Goal: Task Accomplishment & Management: Manage account settings

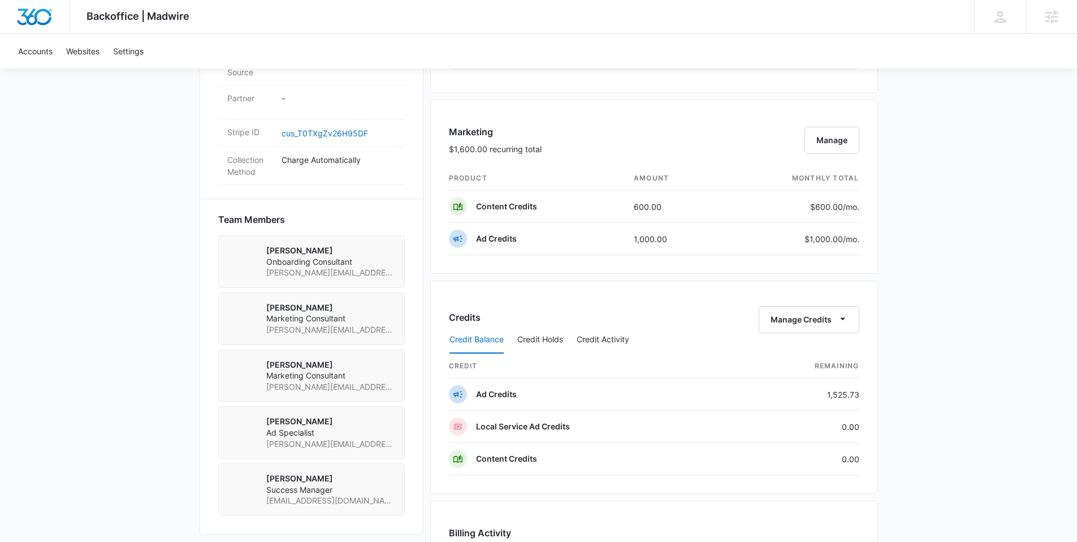
scroll to position [685, 0]
click at [594, 340] on button "Credit Activity" at bounding box center [603, 338] width 53 height 27
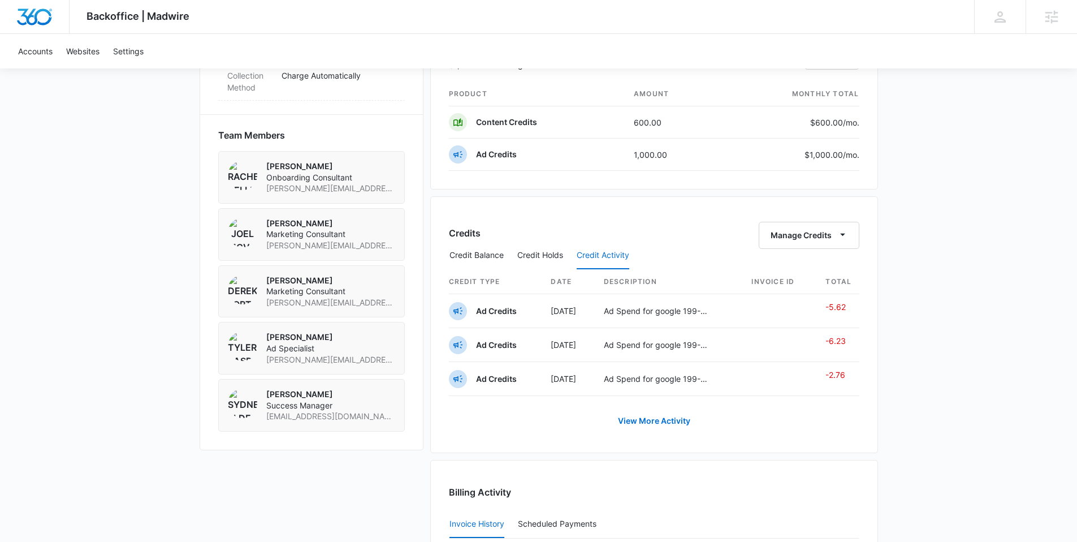
scroll to position [772, 0]
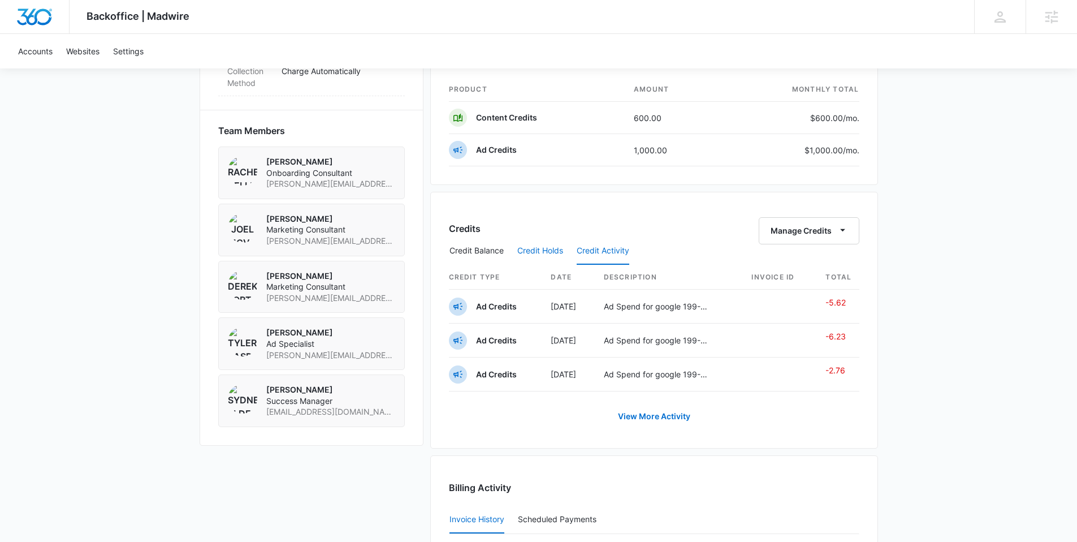
click at [548, 250] on button "Credit Holds" at bounding box center [540, 250] width 46 height 27
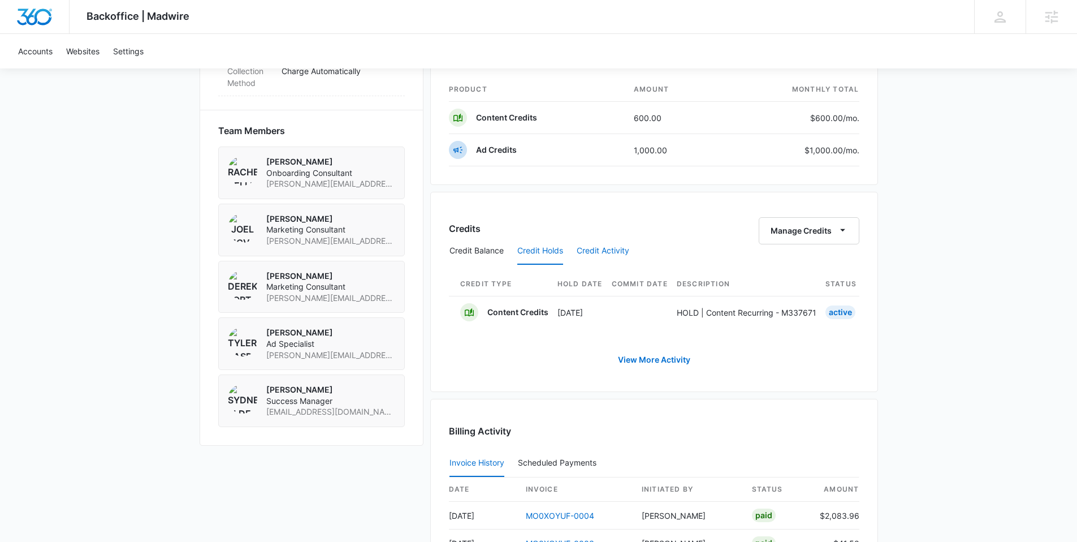
click at [610, 250] on button "Credit Activity" at bounding box center [603, 250] width 53 height 27
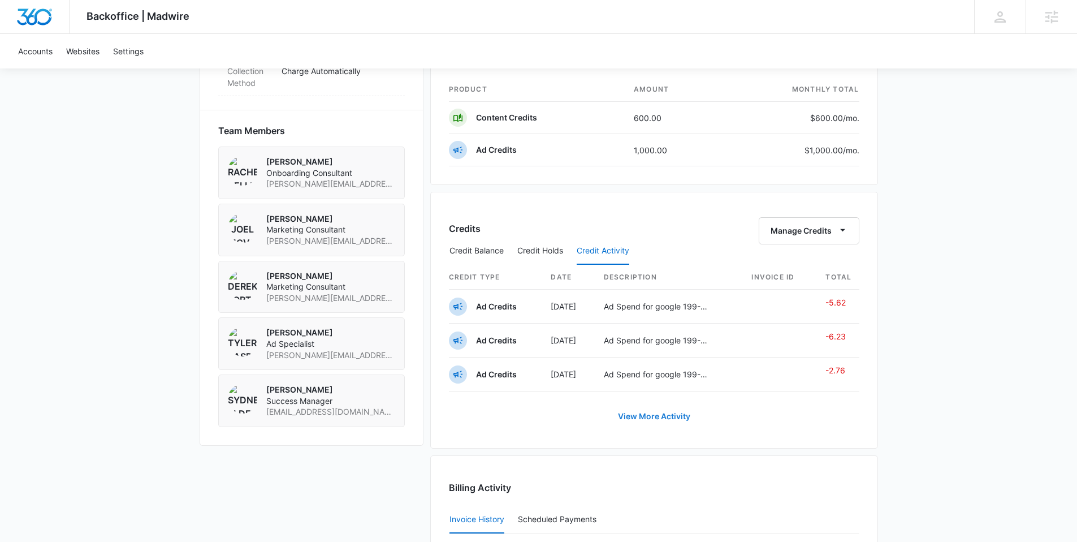
click at [633, 423] on link "View More Activity" at bounding box center [654, 415] width 95 height 27
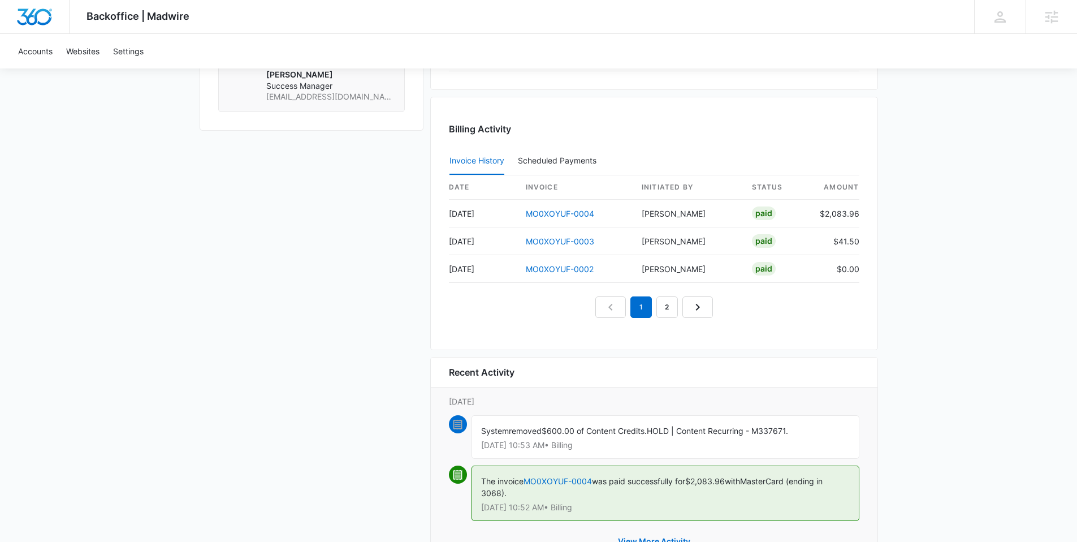
scroll to position [1140, 0]
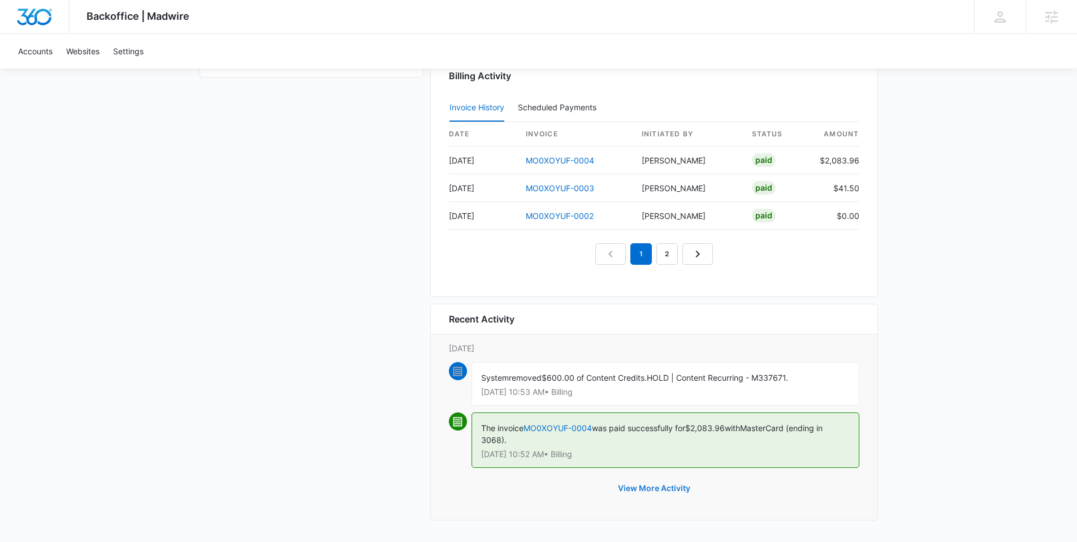
click at [631, 486] on button "View More Activity" at bounding box center [654, 487] width 95 height 27
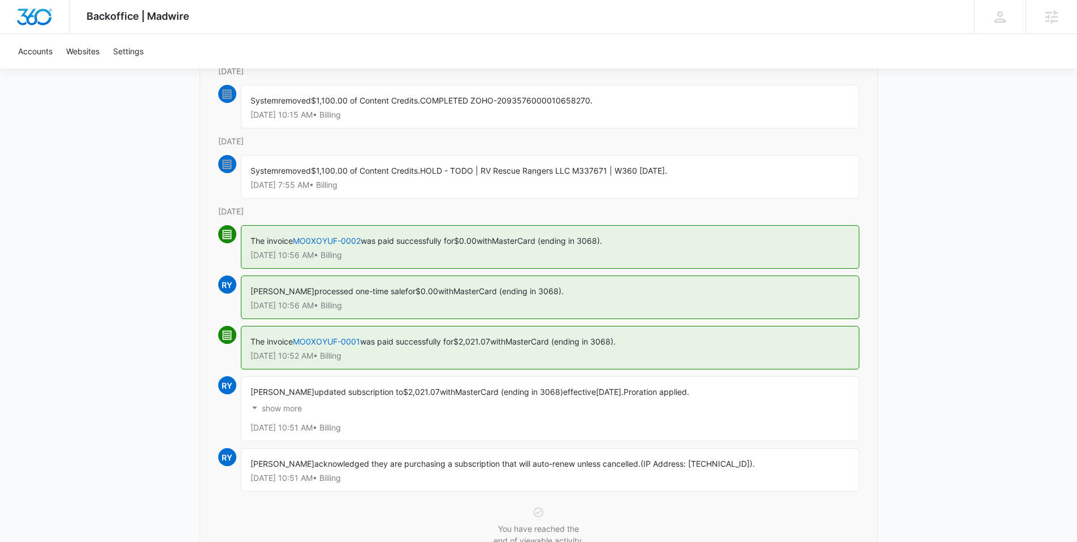
scroll to position [463, 0]
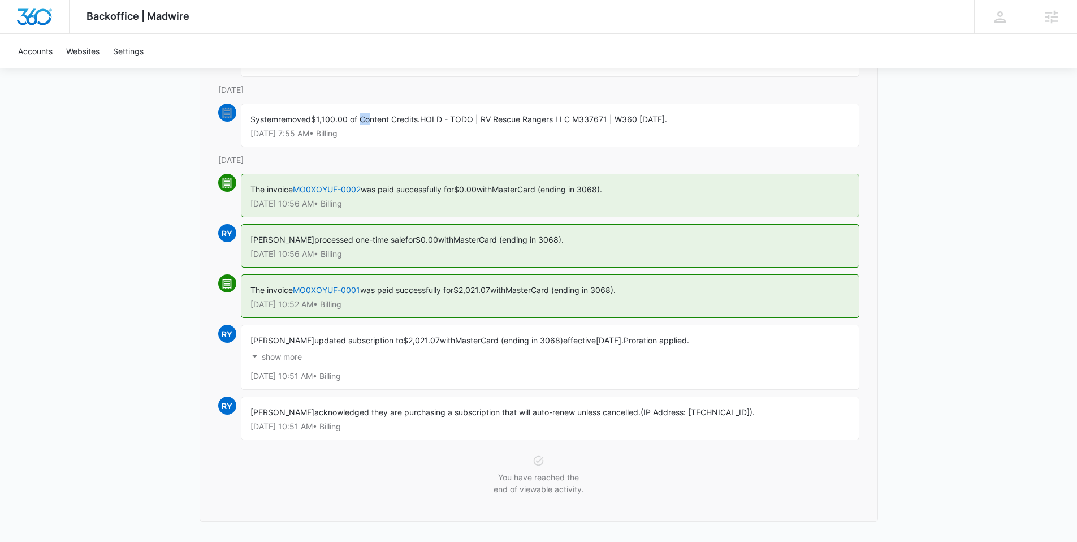
drag, startPoint x: 363, startPoint y: 120, endPoint x: 373, endPoint y: 120, distance: 9.6
click at [373, 120] on span "$1,100.00 of Content Credits." at bounding box center [365, 119] width 109 height 10
drag, startPoint x: 321, startPoint y: 119, endPoint x: 425, endPoint y: 124, distance: 104.1
click at [425, 124] on div "System removed $1,100.00 of Content Credits. HOLD - TODO | RV Rescue Rangers LL…" at bounding box center [550, 125] width 618 height 44
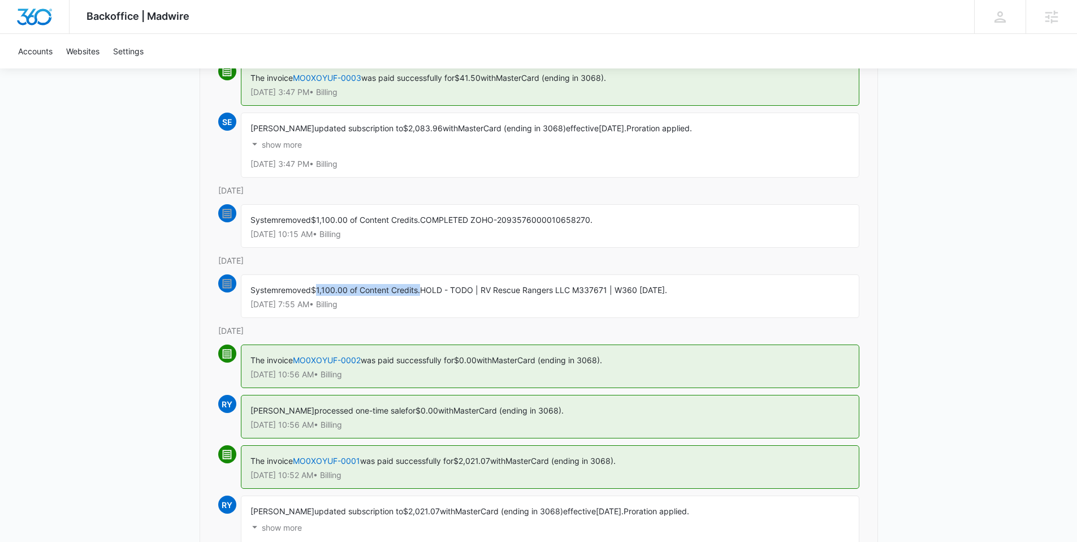
scroll to position [289, 0]
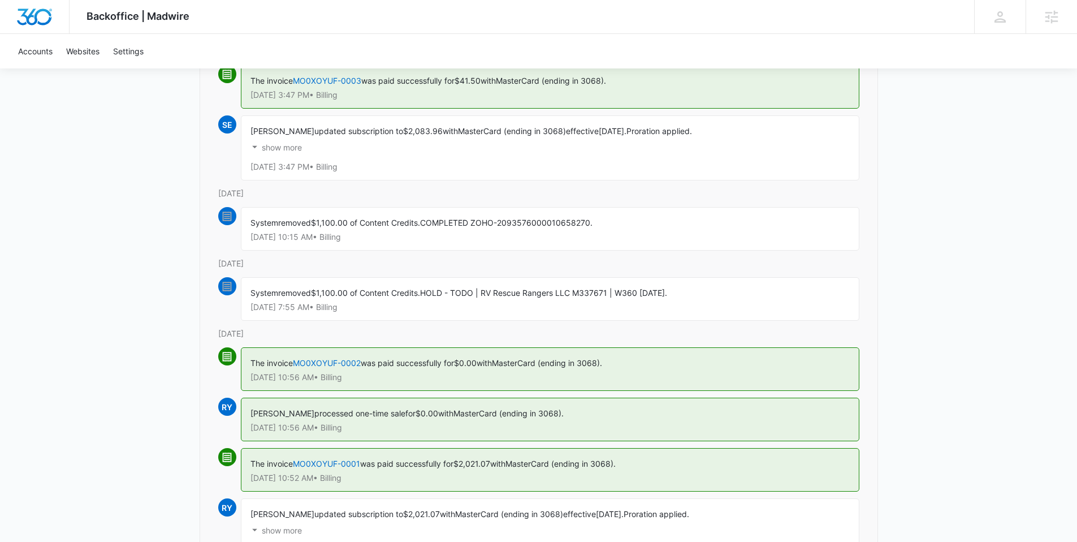
click at [511, 263] on p "Thursday, September 11th" at bounding box center [538, 263] width 641 height 12
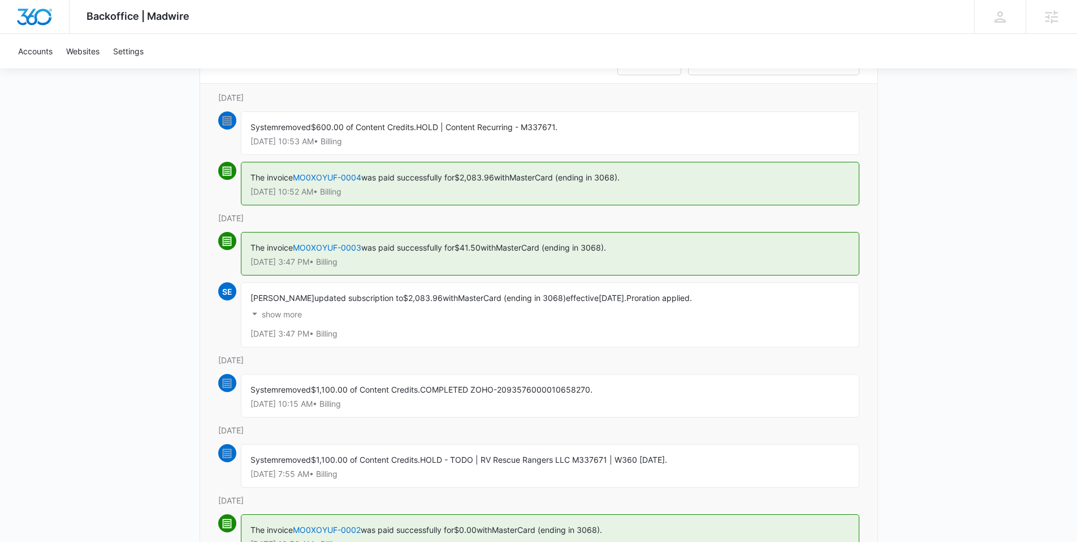
scroll to position [75, 0]
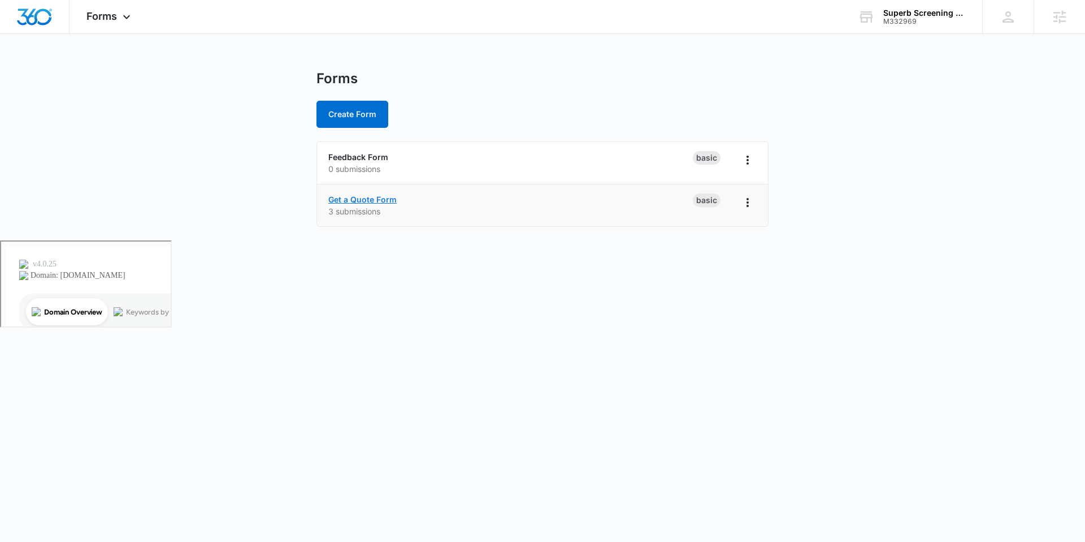
click at [376, 200] on link "Get a Quote Form" at bounding box center [362, 199] width 68 height 10
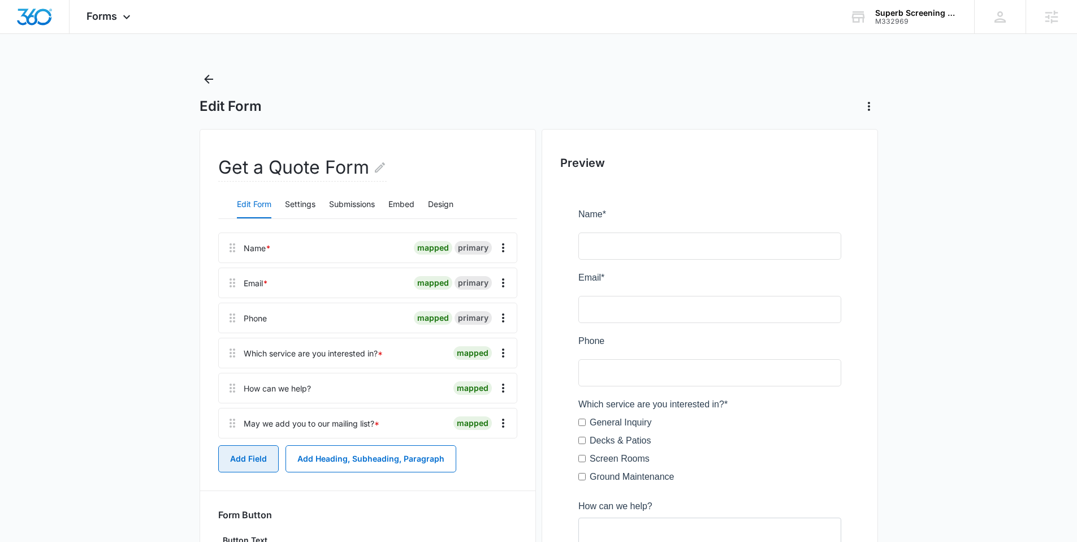
click at [252, 457] on button "Add Field" at bounding box center [248, 458] width 60 height 27
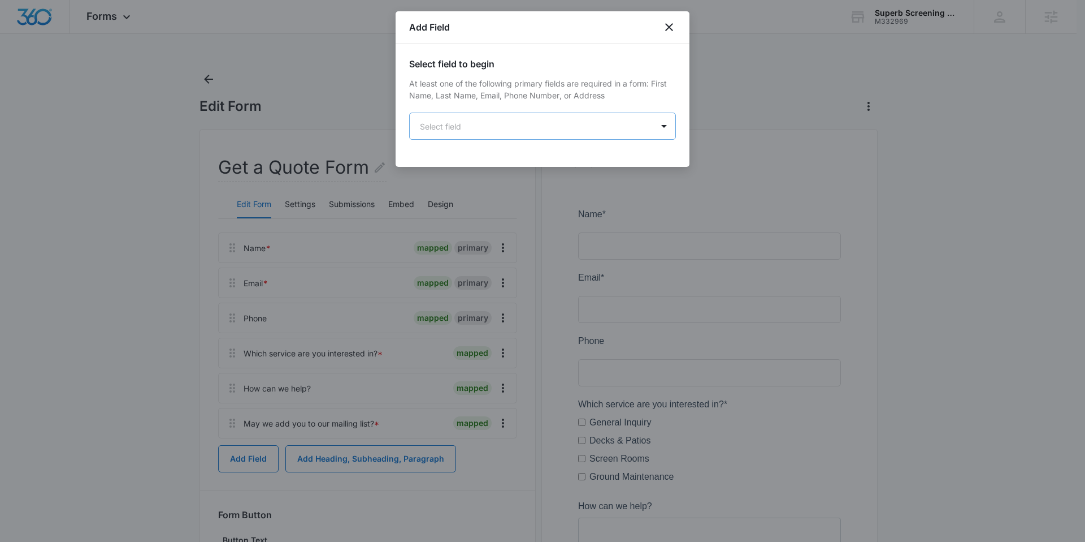
click at [458, 126] on body "Forms Apps Reputation Websites Forms CRM Email Social Payments POS Content Ads …" at bounding box center [542, 415] width 1085 height 831
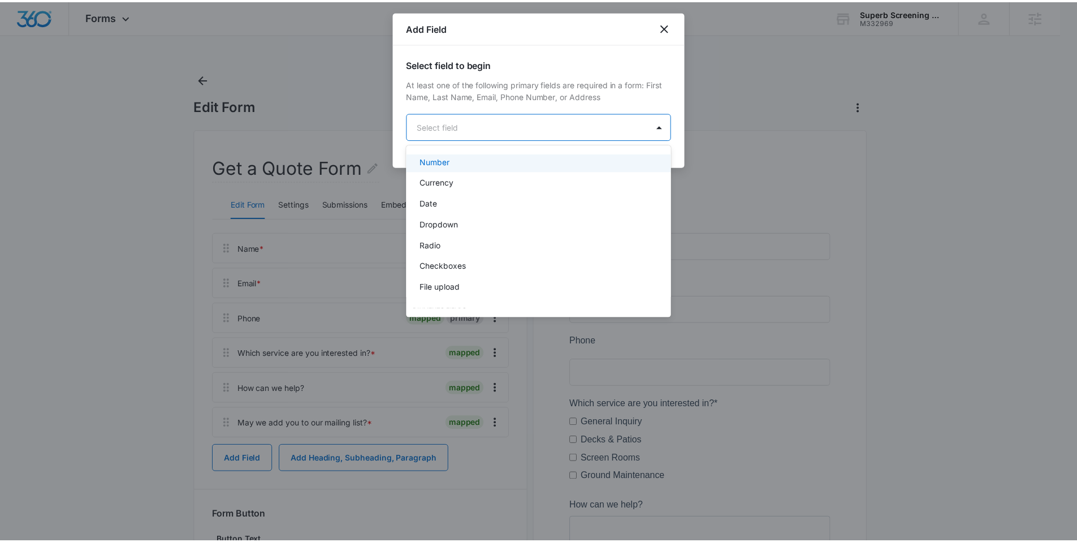
scroll to position [212, 0]
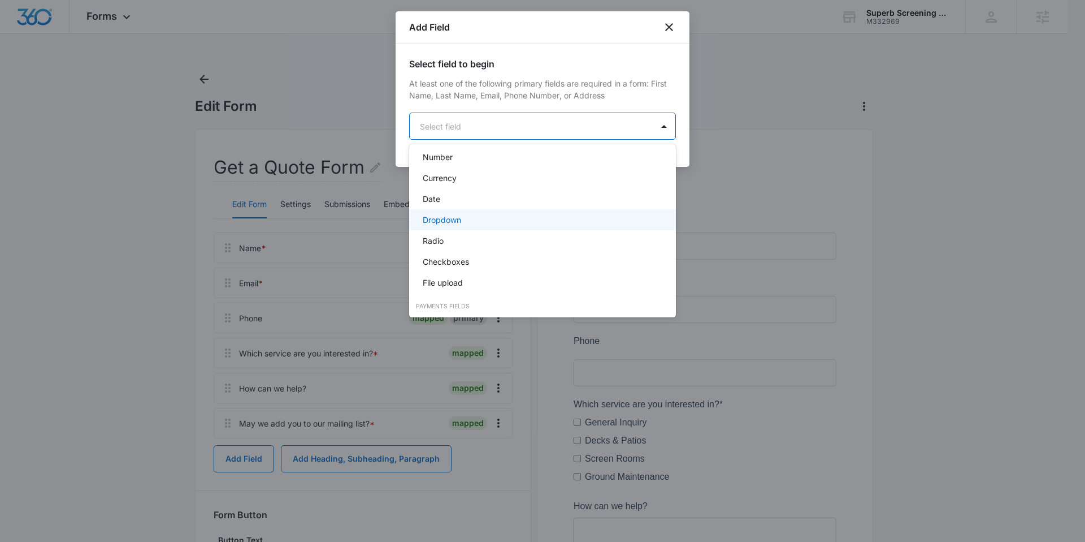
click at [461, 219] on div "Dropdown" at bounding box center [541, 220] width 237 height 12
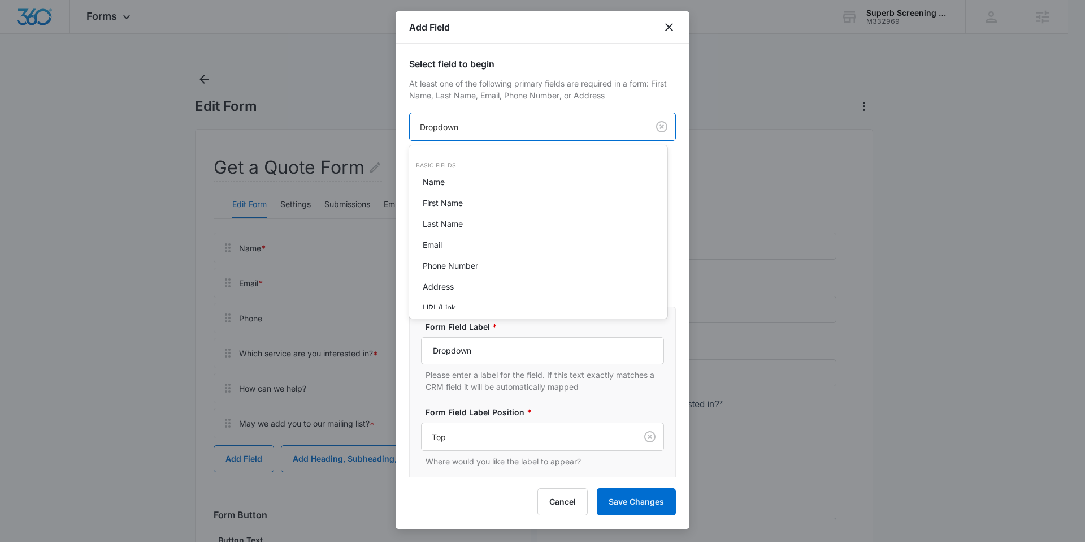
click at [476, 133] on body "Forms Apps Reputation Websites Forms CRM Email Social Payments POS Content Ads …" at bounding box center [542, 271] width 1085 height 542
click at [476, 133] on div at bounding box center [542, 271] width 1085 height 542
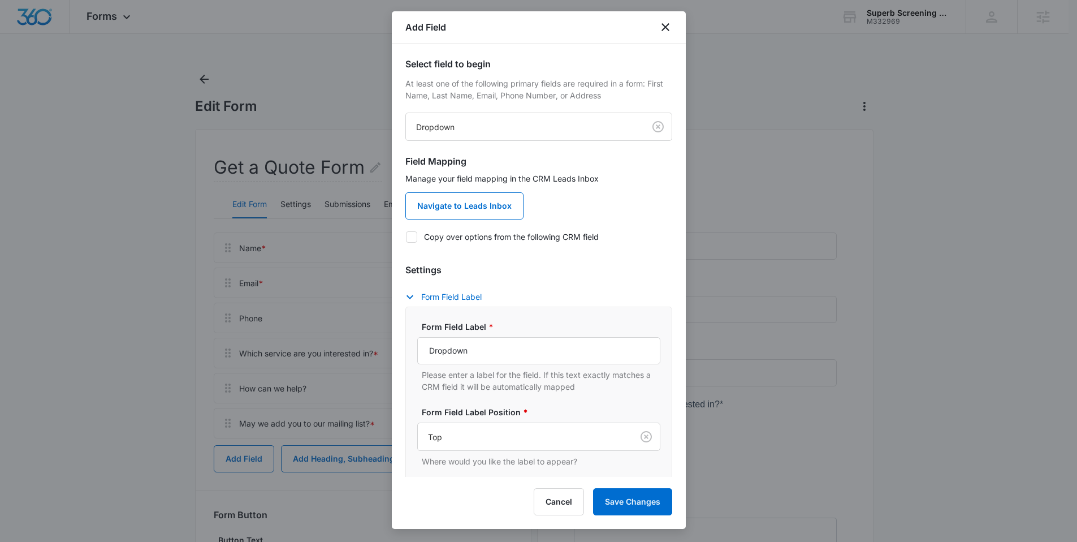
click at [509, 80] on p "At least one of the following primary fields are required in a form: First Name…" at bounding box center [538, 89] width 267 height 24
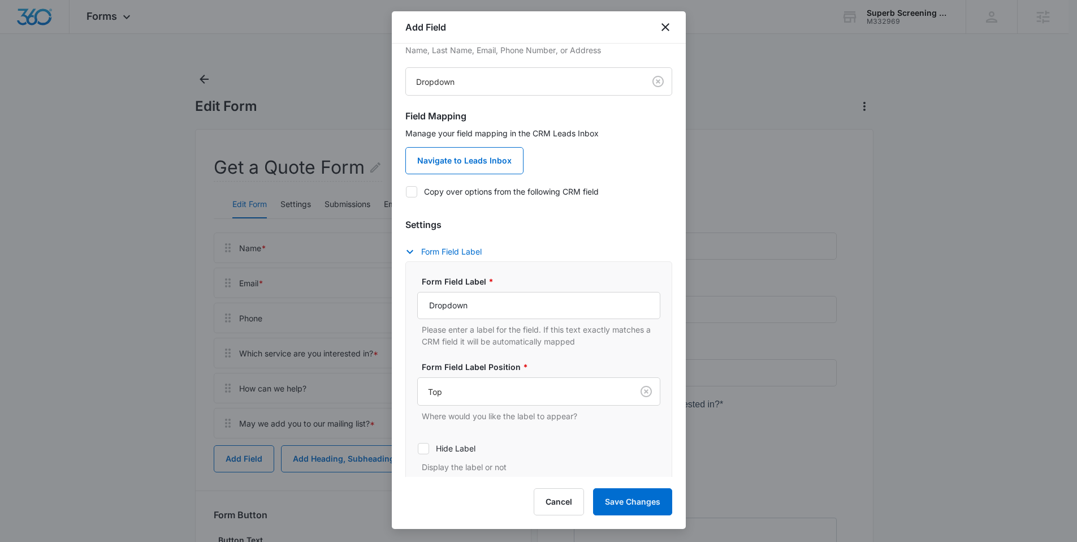
scroll to position [49, 0]
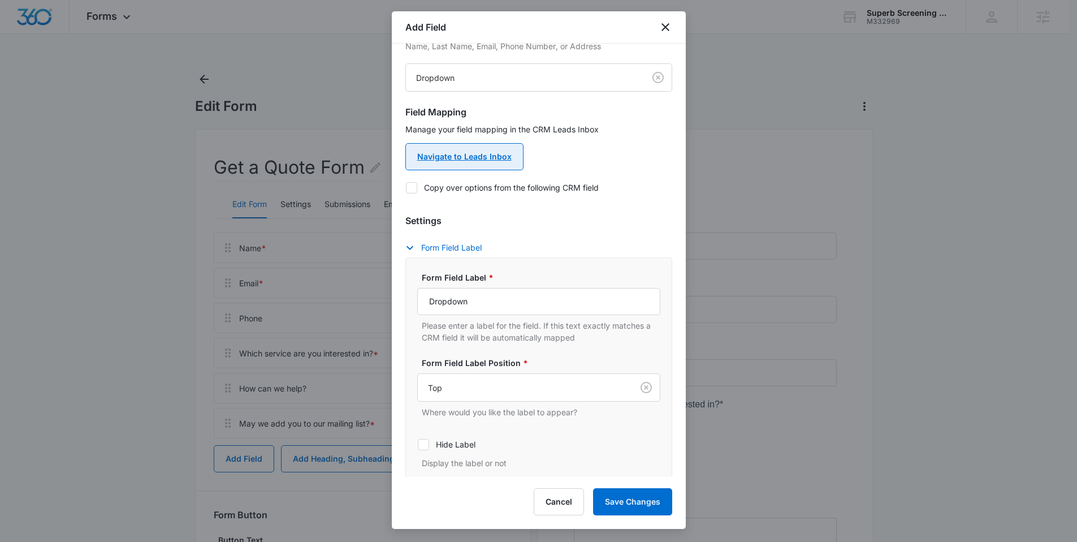
click at [478, 166] on link "Navigate to Leads Inbox" at bounding box center [464, 156] width 118 height 27
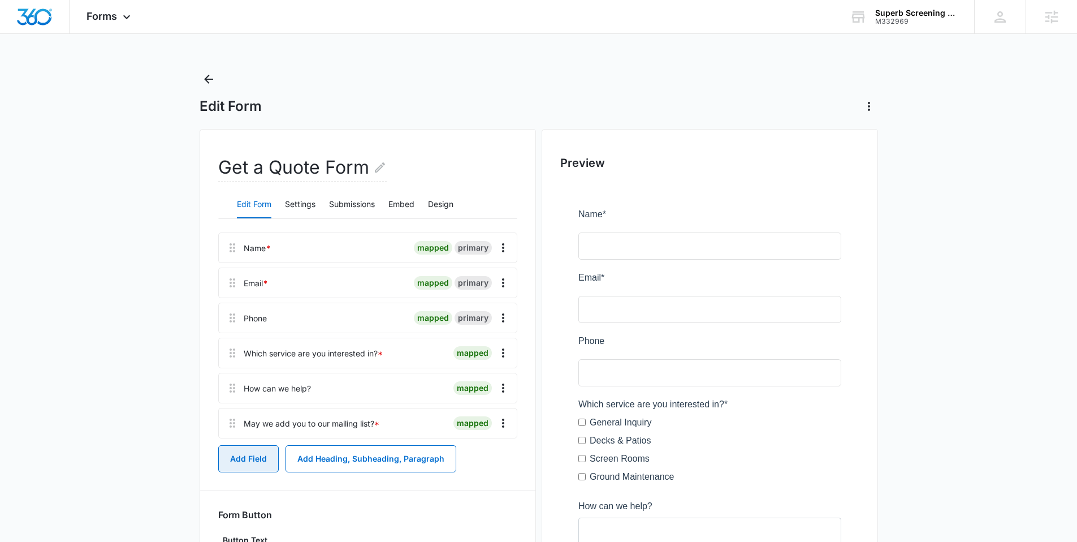
click at [259, 455] on button "Add Field" at bounding box center [248, 458] width 60 height 27
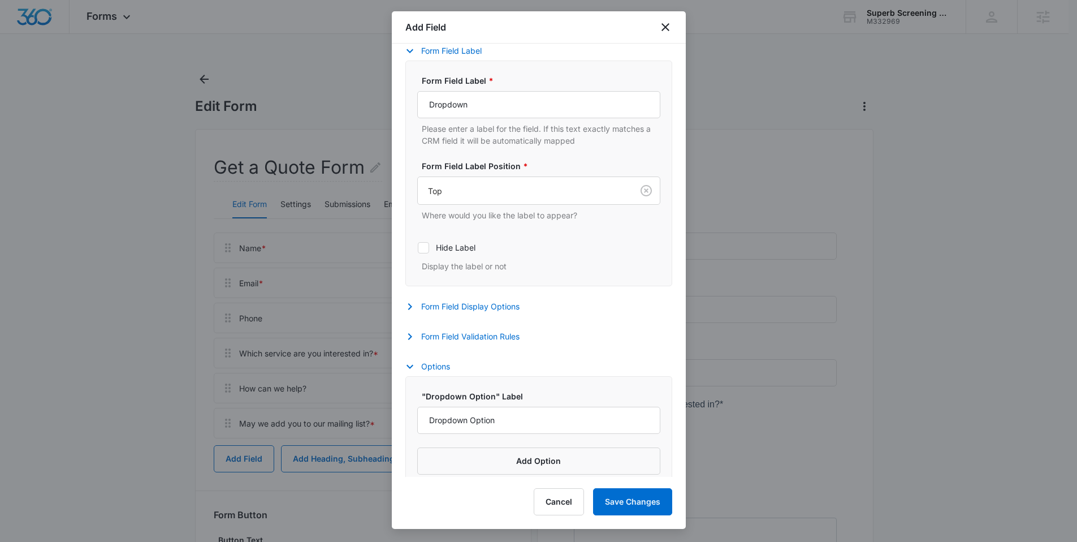
scroll to position [258, 0]
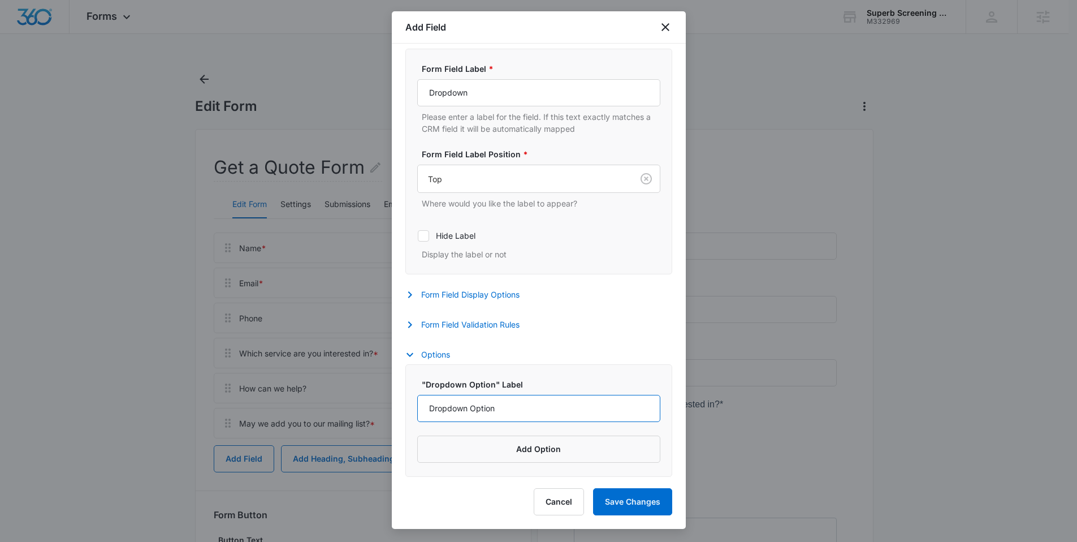
click at [492, 410] on input "Dropdown Option" at bounding box center [538, 408] width 243 height 27
drag, startPoint x: 504, startPoint y: 412, endPoint x: 396, endPoint y: 391, distance: 109.9
click at [396, 391] on div "Select field to begin At least one of the following primary fields are required…" at bounding box center [539, 260] width 294 height 433
type input "1"
click at [431, 409] on input "500-1,000" at bounding box center [538, 408] width 243 height 27
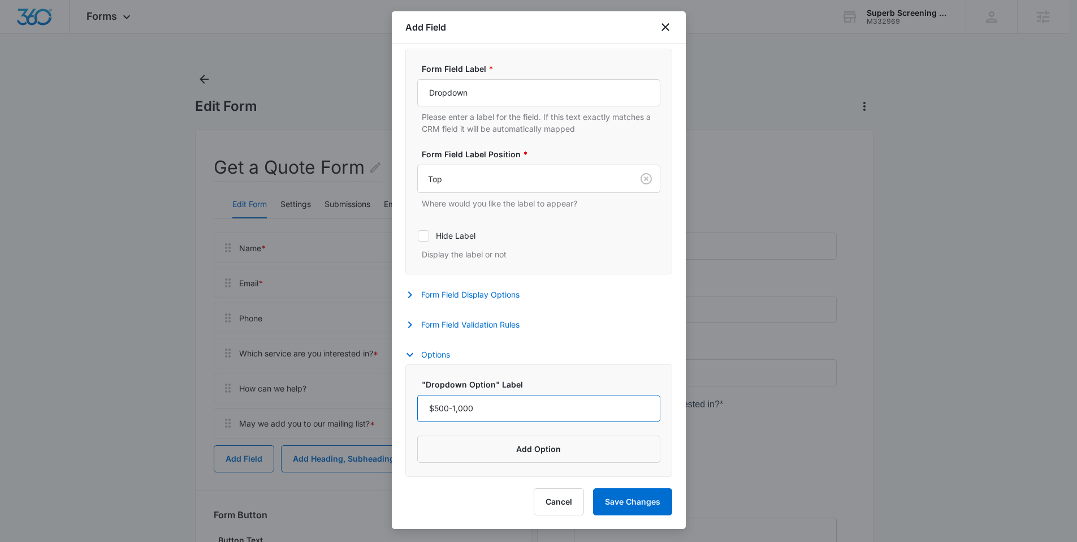
click at [452, 409] on input "$500-1,000" at bounding box center [538, 408] width 243 height 27
type input "$500-$1,000"
click at [519, 449] on button "Add Option" at bounding box center [538, 448] width 243 height 27
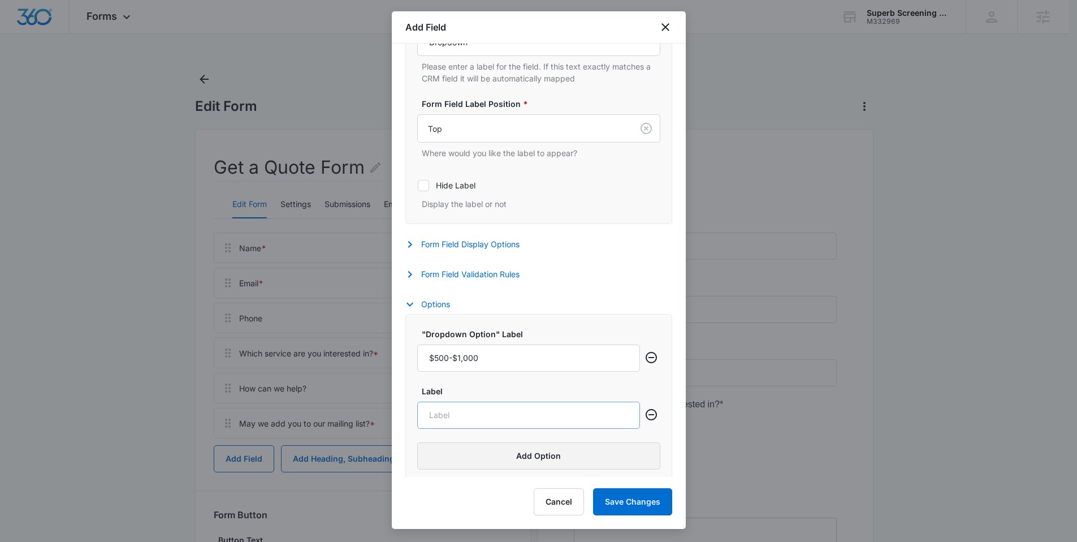
scroll to position [315, 0]
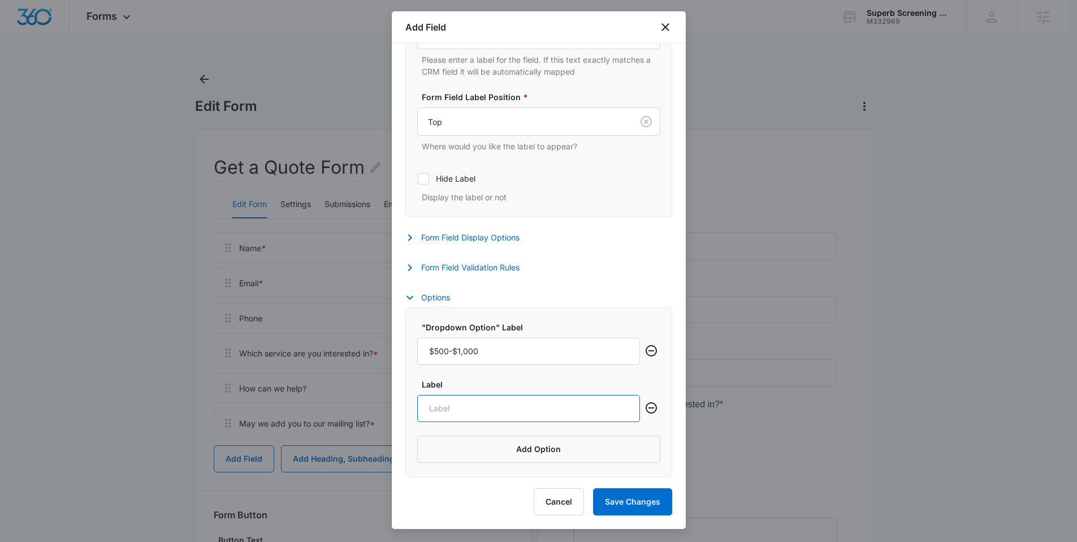
click at [459, 409] on input "Label" at bounding box center [528, 408] width 223 height 27
type input "1"
type input "$1,000-$2,000"
click at [505, 446] on button "Add Option" at bounding box center [538, 448] width 243 height 27
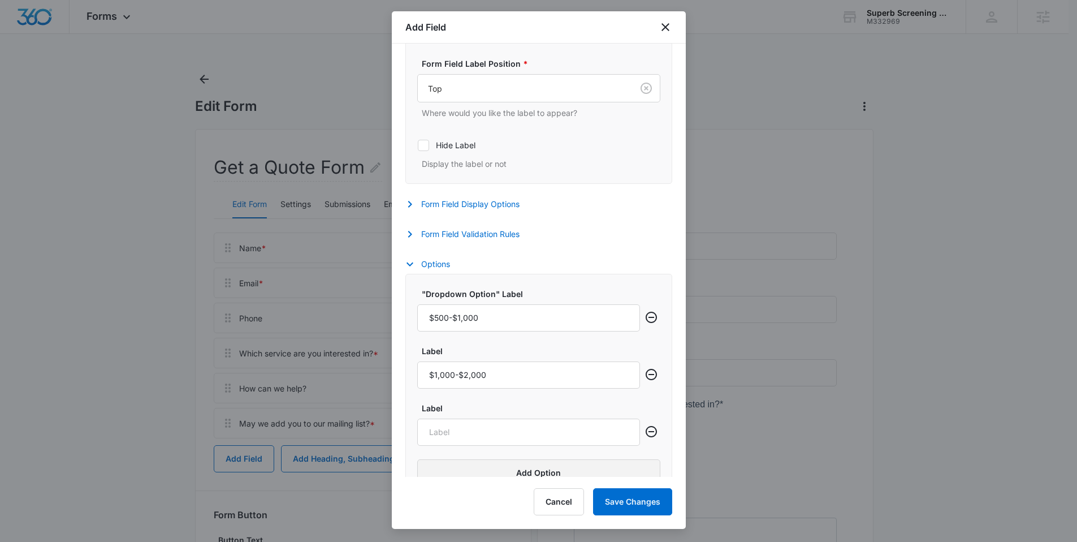
scroll to position [372, 0]
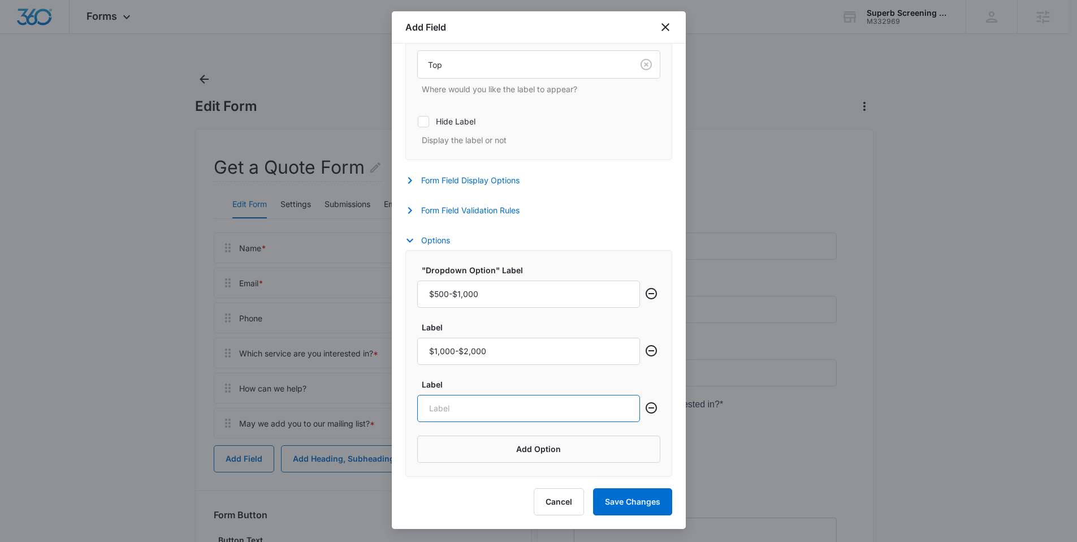
click at [445, 405] on input "Label" at bounding box center [528, 408] width 223 height 27
click at [484, 298] on input "$500-$1,000" at bounding box center [528, 293] width 223 height 27
type input "$"
type input "$1,000-5,000"
drag, startPoint x: 496, startPoint y: 353, endPoint x: 331, endPoint y: 353, distance: 165.6
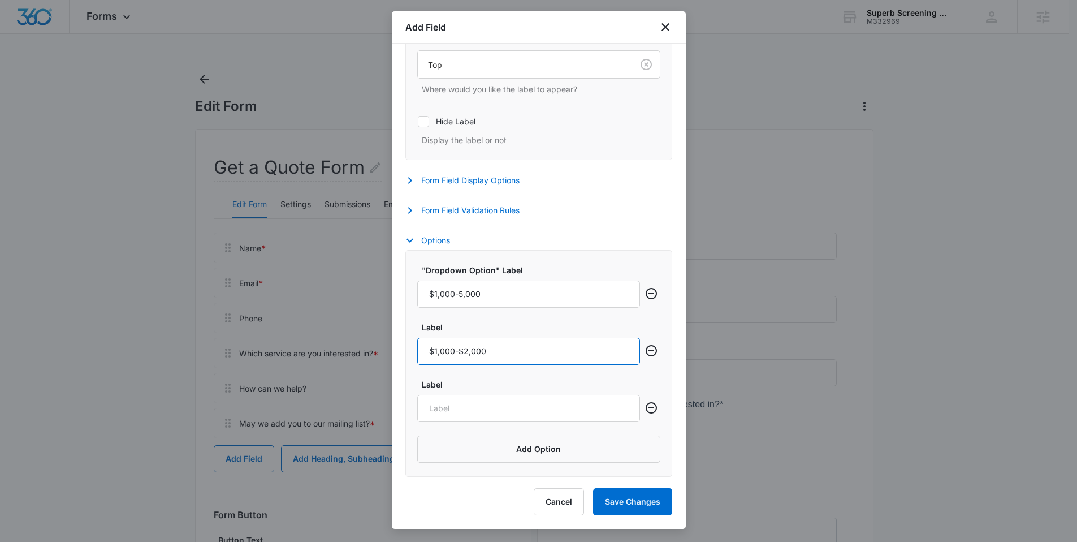
click at [331, 353] on body "Forms Apps Reputation Websites Forms CRM Email Social Payments POS Content Ads …" at bounding box center [538, 415] width 1077 height 831
type input "$5,000-$10,000"
click at [427, 419] on input "Label" at bounding box center [528, 408] width 223 height 27
type input "$10,000-$20,000"
click at [522, 443] on button "Add Option" at bounding box center [538, 448] width 243 height 27
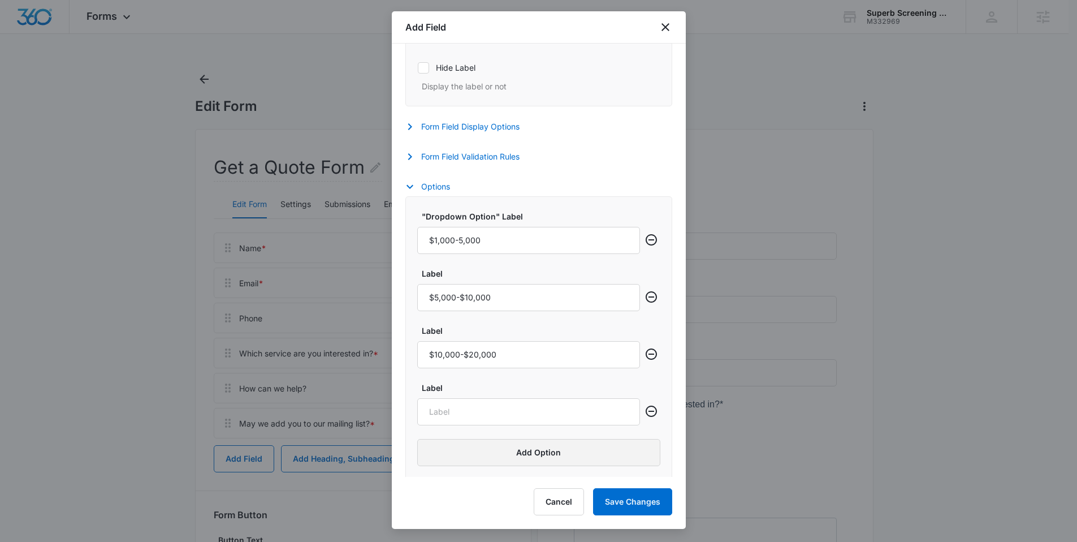
scroll to position [429, 0]
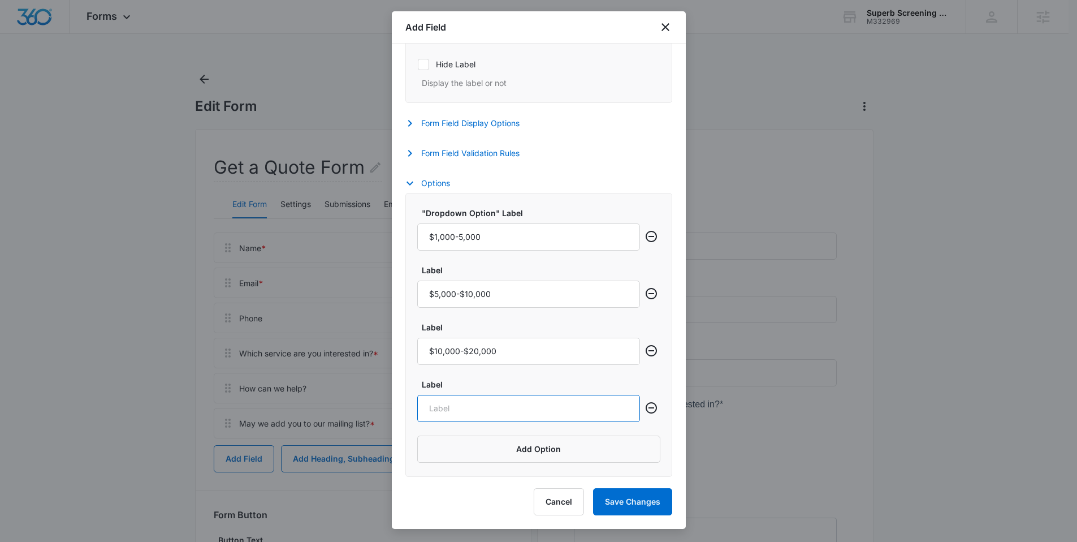
click at [461, 413] on input "Label" at bounding box center [528, 408] width 223 height 27
type input "2"
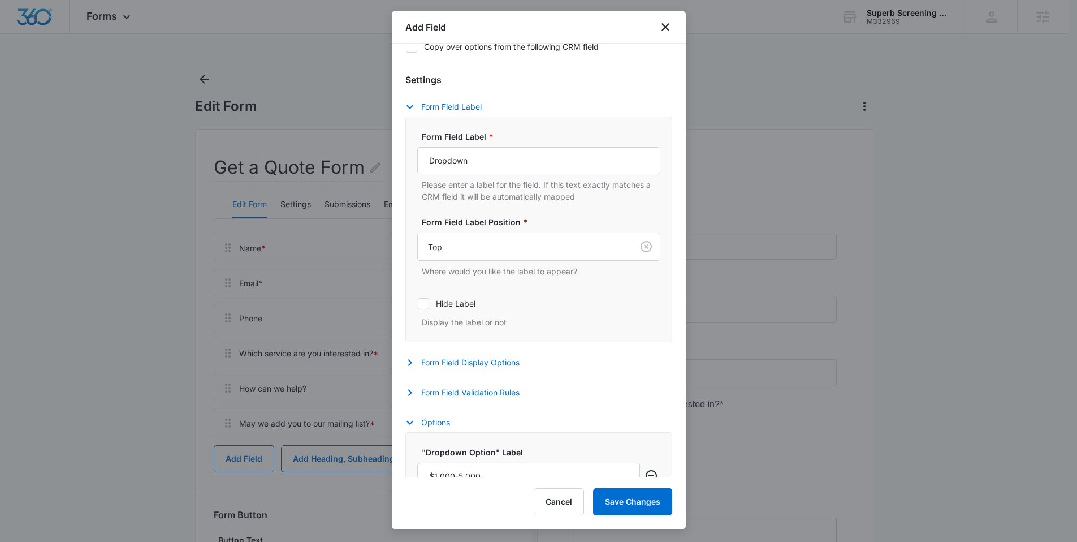
scroll to position [187, 0]
type input "$20,000+"
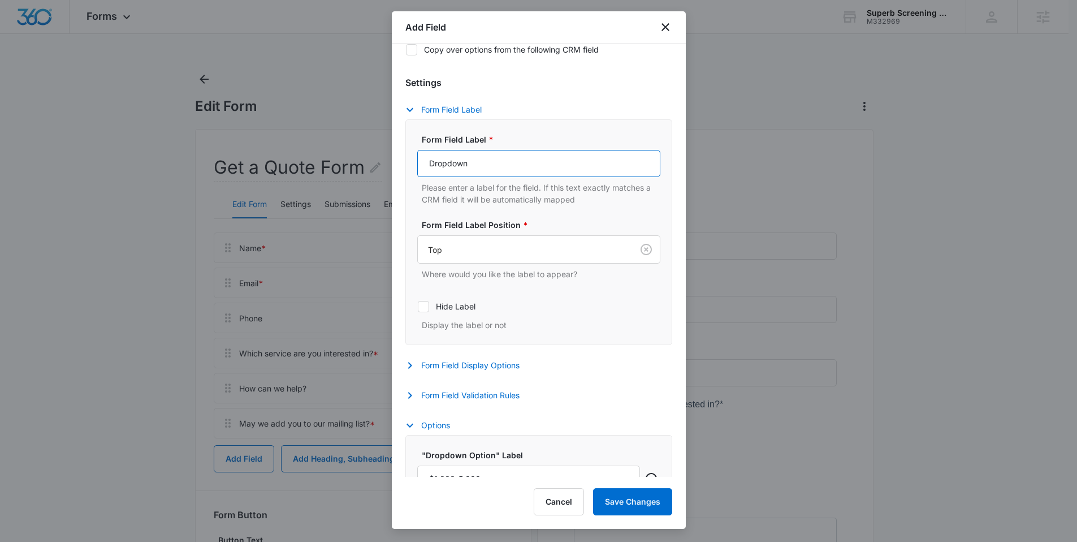
click at [490, 172] on input "Dropdown" at bounding box center [538, 163] width 243 height 27
drag, startPoint x: 484, startPoint y: 168, endPoint x: 374, endPoint y: 159, distance: 111.1
click at [374, 159] on body "Forms Apps Reputation Websites Forms CRM Email Social Payments POS Content Ads …" at bounding box center [538, 415] width 1077 height 831
type input "B"
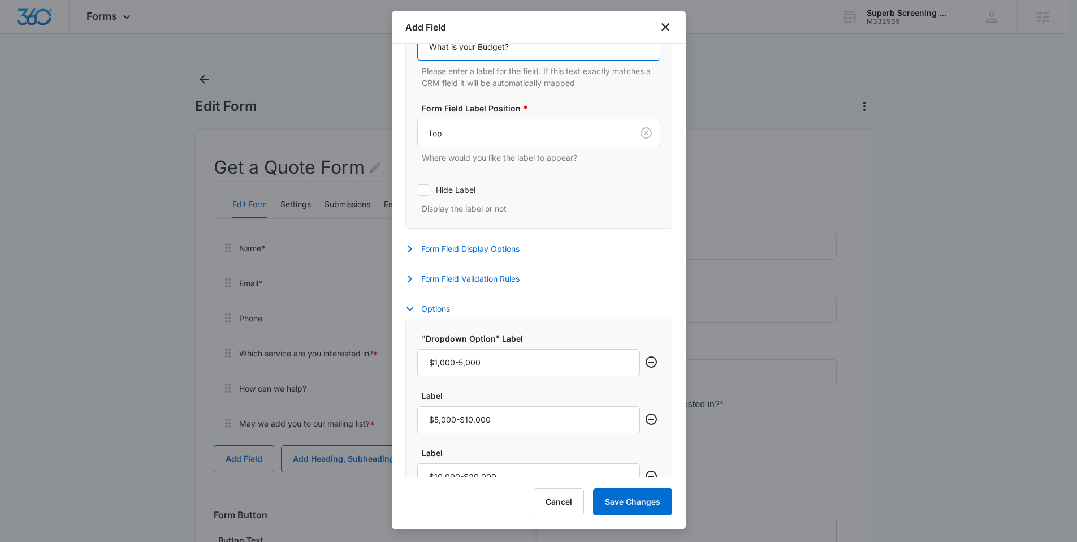
scroll to position [429, 0]
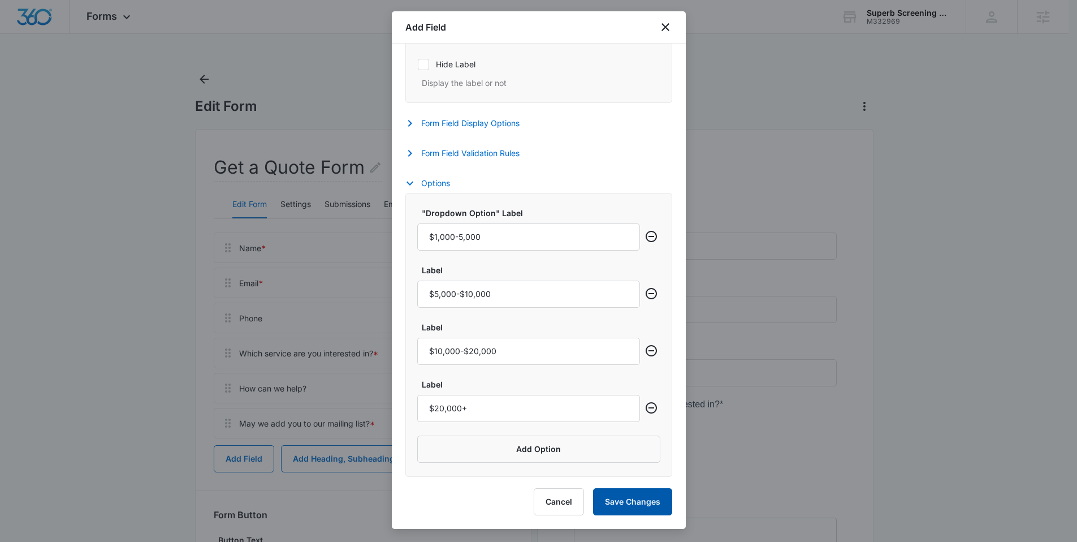
type input "What is your Budget?"
click at [630, 511] on button "Save Changes" at bounding box center [632, 501] width 79 height 27
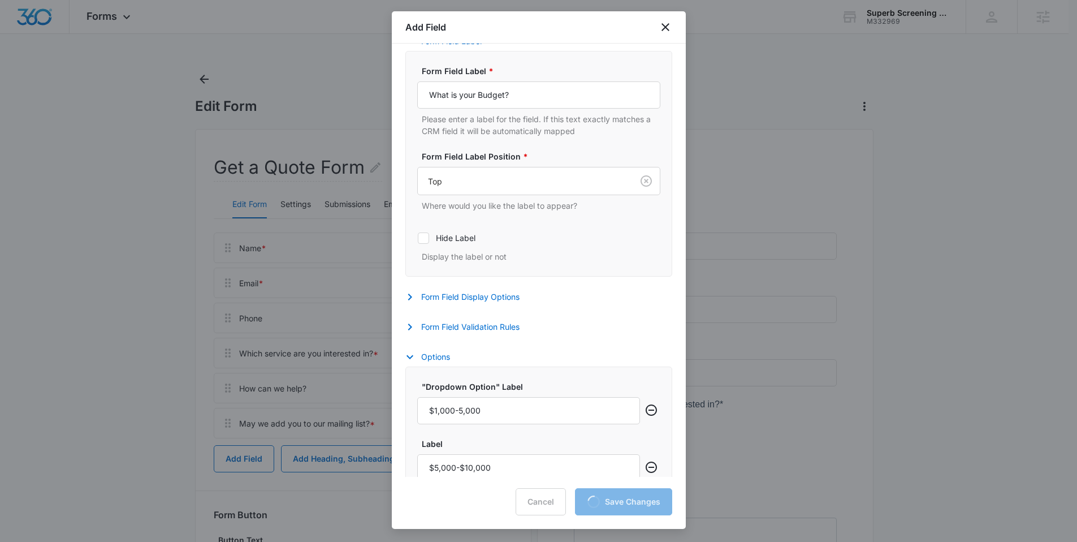
scroll to position [0, 0]
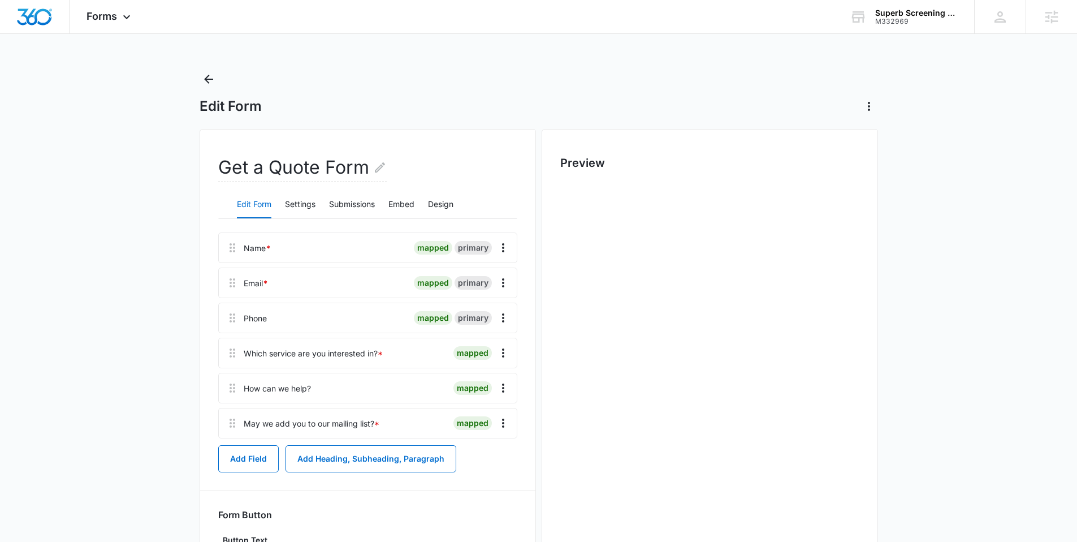
click at [413, 238] on div "Name * mapped primary" at bounding box center [367, 247] width 299 height 31
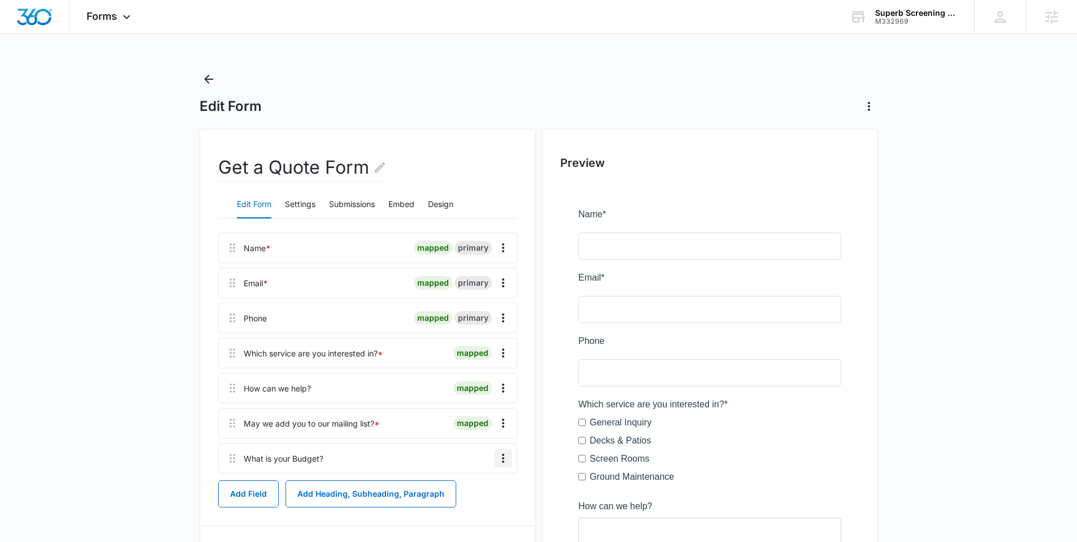
click at [507, 457] on icon "Overflow Menu" at bounding box center [503, 458] width 14 height 14
click at [471, 481] on button "Edit" at bounding box center [479, 489] width 64 height 17
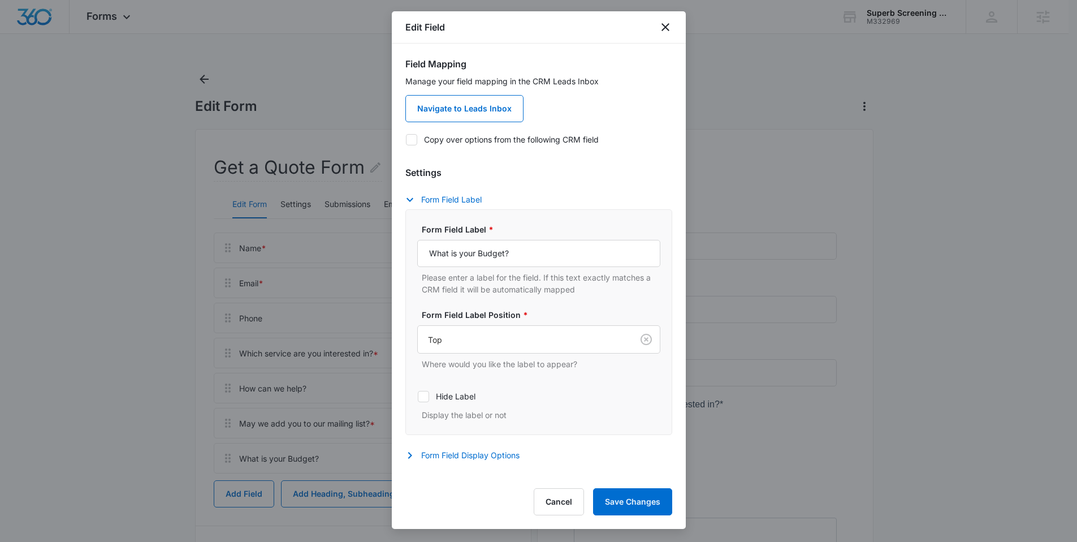
click at [414, 141] on icon at bounding box center [411, 140] width 10 height 10
click at [406, 140] on input "Copy over options from the following CRM field" at bounding box center [405, 139] width 1 height 1
checkbox input "true"
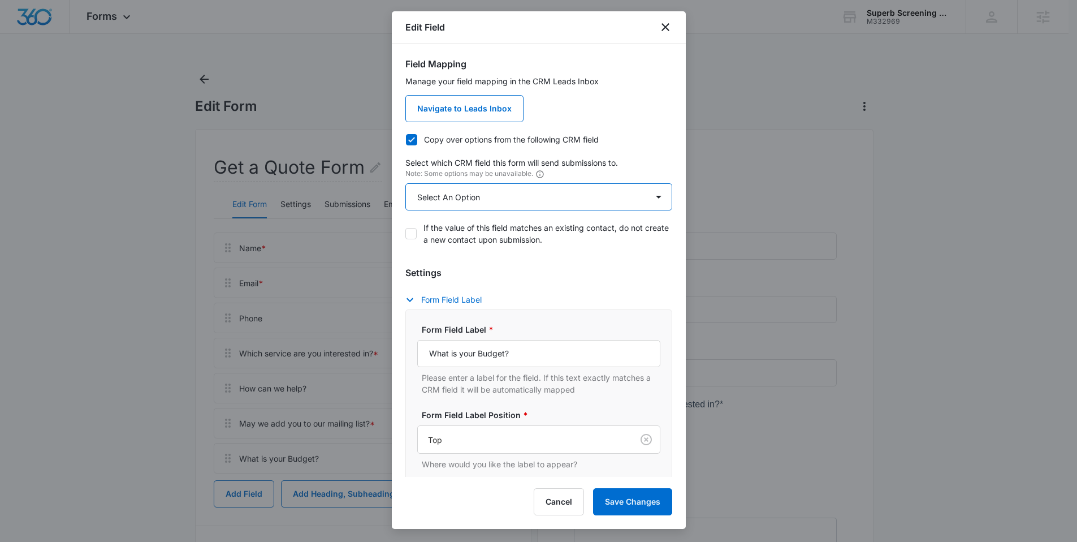
click at [515, 197] on select "Select An Option Select An Option Best Way To Contact Qualifying Status" at bounding box center [538, 196] width 267 height 27
click at [410, 232] on icon at bounding box center [411, 233] width 10 height 10
click at [406, 233] on input "If the value of this field matches an existing contact, do not create a new con…" at bounding box center [405, 233] width 1 height 1
checkbox input "true"
click at [481, 209] on select "Select An Option Select An Option Best Way To Contact Qualifying Status" at bounding box center [538, 196] width 267 height 27
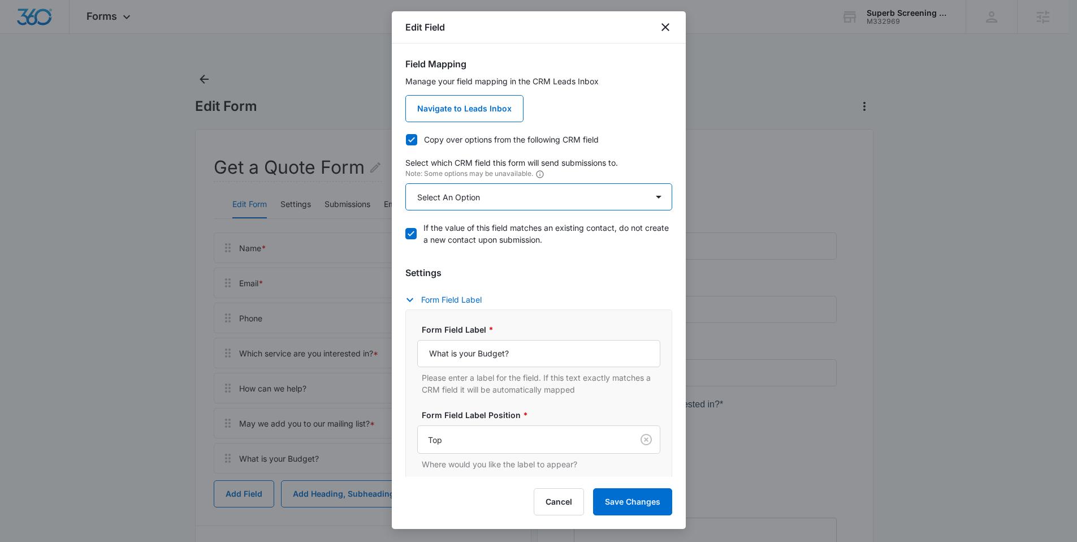
select select "357"
click at [405, 183] on select "Select An Option Select An Option Best Way To Contact Qualifying Status" at bounding box center [538, 196] width 267 height 27
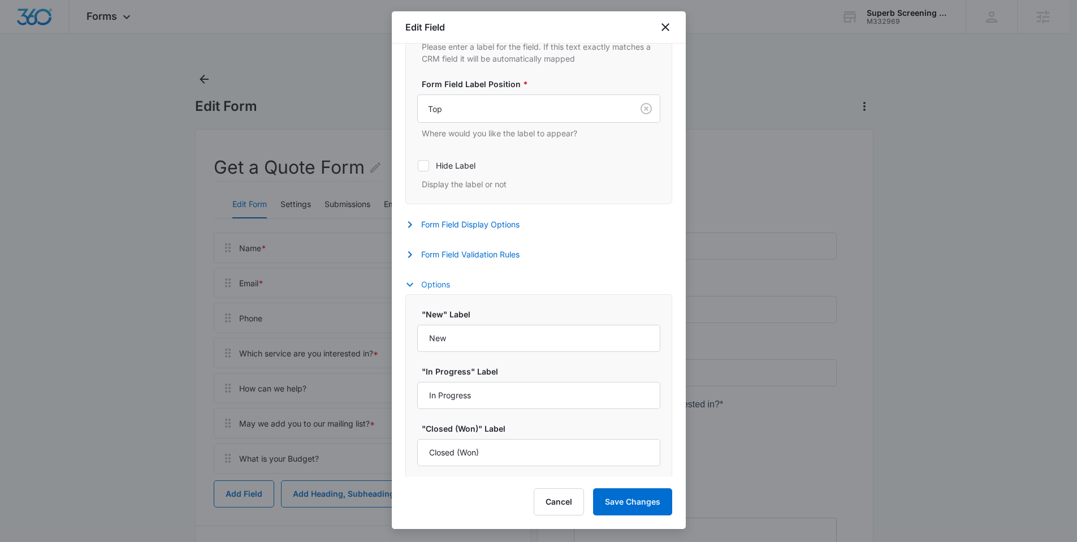
scroll to position [334, 0]
click at [433, 255] on button "Form Field Validation Rules" at bounding box center [467, 252] width 125 height 14
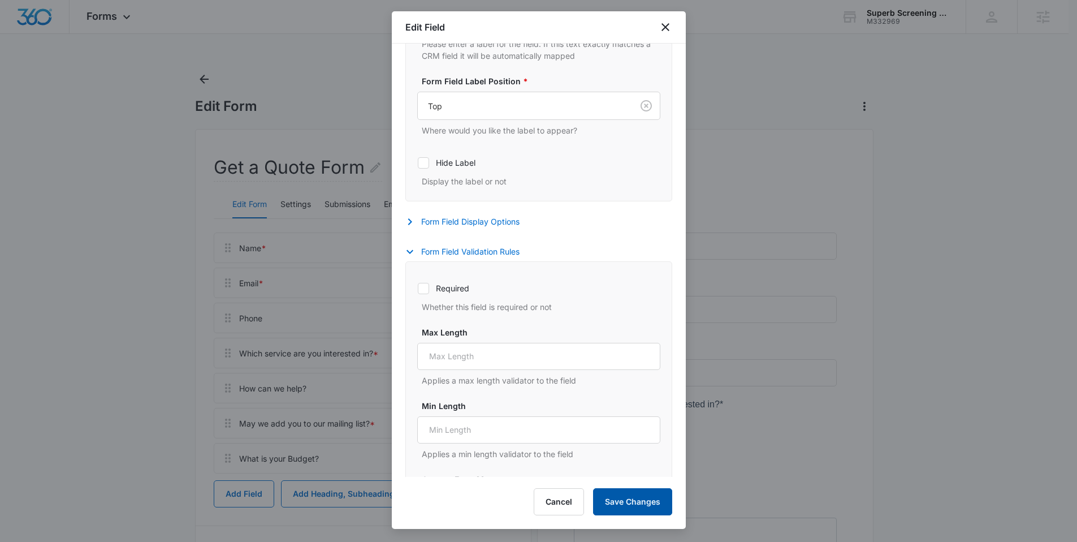
click at [651, 505] on button "Save Changes" at bounding box center [632, 501] width 79 height 27
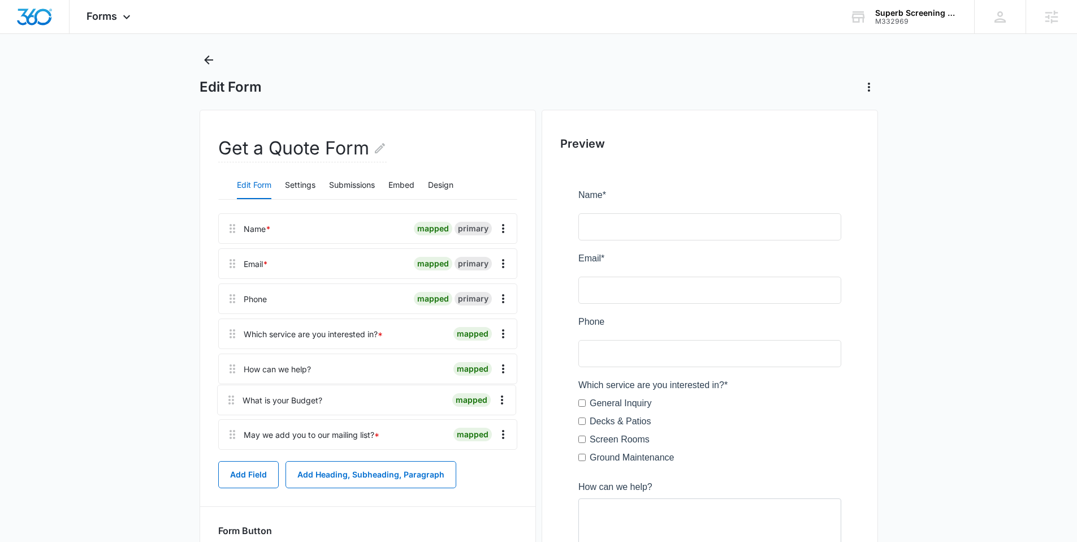
scroll to position [21, 0]
drag, startPoint x: 229, startPoint y: 459, endPoint x: 227, endPoint y: 392, distance: 66.7
click at [227, 392] on div "Name * mapped primary Email * mapped primary Phone mapped primary Which service…" at bounding box center [367, 331] width 299 height 241
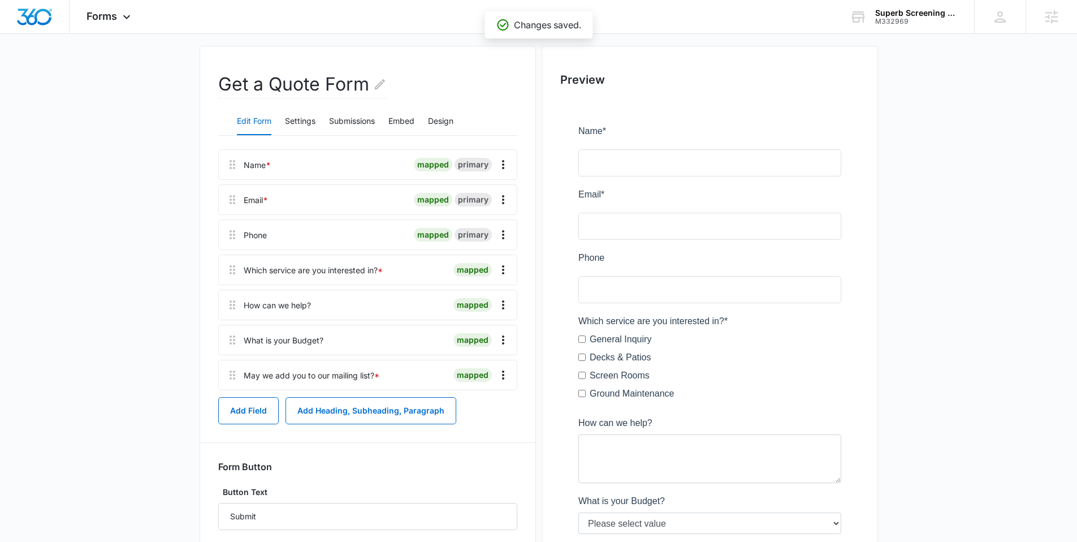
scroll to position [77, 0]
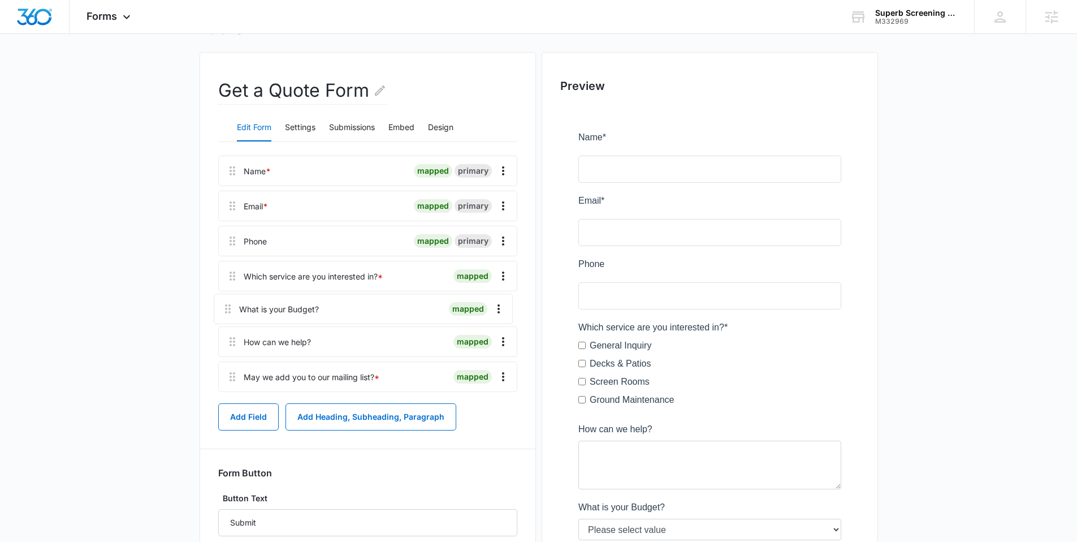
drag, startPoint x: 228, startPoint y: 344, endPoint x: 223, endPoint y: 298, distance: 45.4
click at [223, 298] on div "Name * mapped primary Email * mapped primary Phone mapped primary Which service…" at bounding box center [367, 275] width 299 height 241
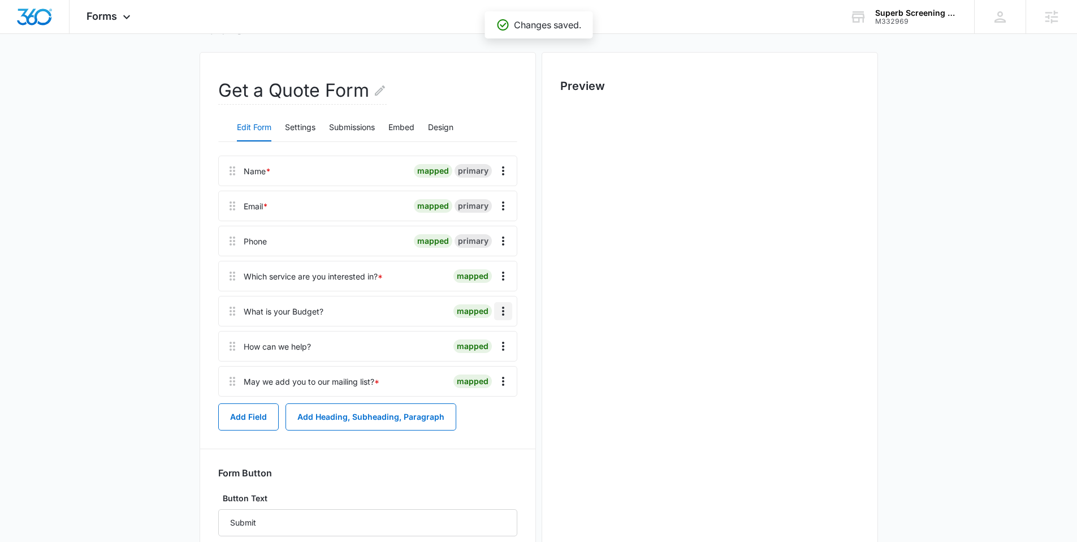
scroll to position [0, 0]
click at [508, 312] on icon "Overflow Menu" at bounding box center [503, 311] width 14 height 14
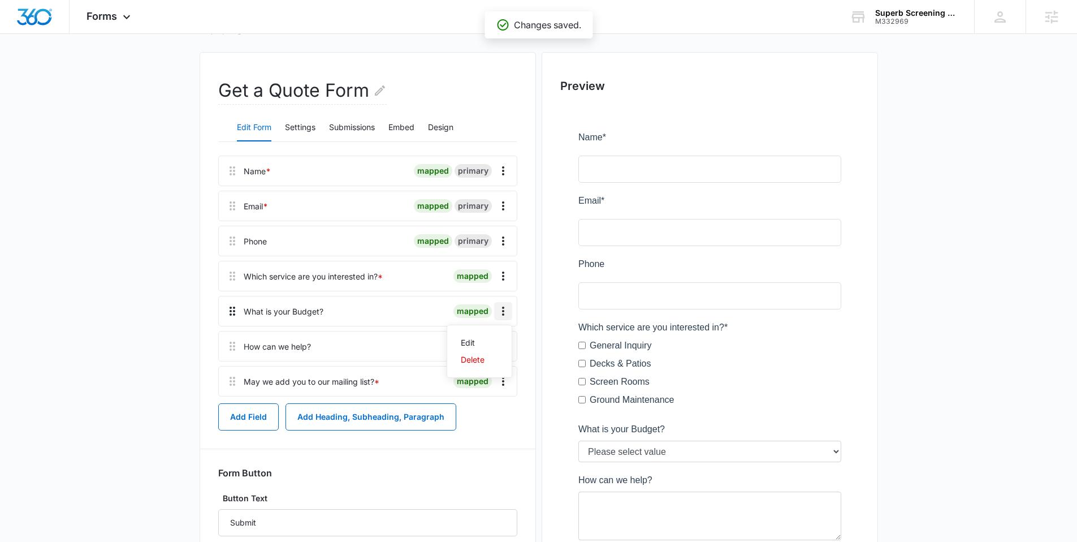
click at [235, 312] on icon at bounding box center [233, 311] width 14 height 14
click at [501, 314] on icon "Overflow Menu" at bounding box center [503, 311] width 14 height 14
click at [480, 342] on div "Edit" at bounding box center [473, 343] width 24 height 8
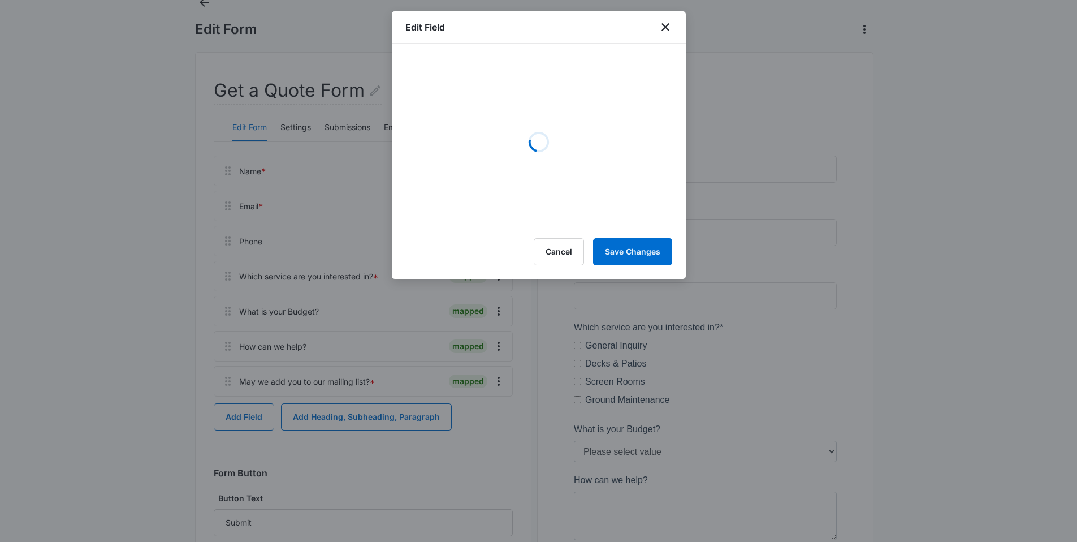
select select "357"
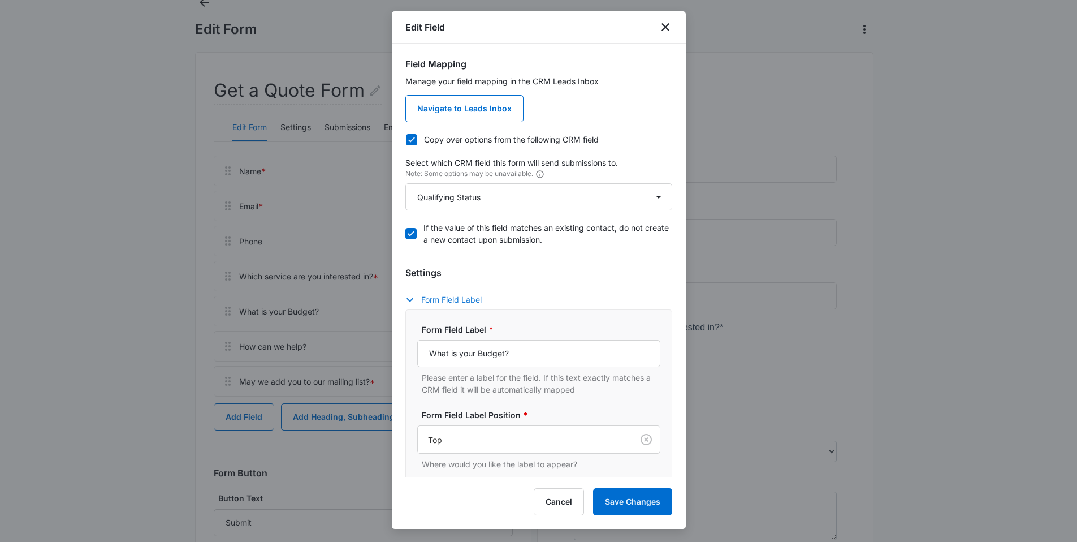
click at [458, 299] on button "Form Field Label" at bounding box center [449, 300] width 88 height 14
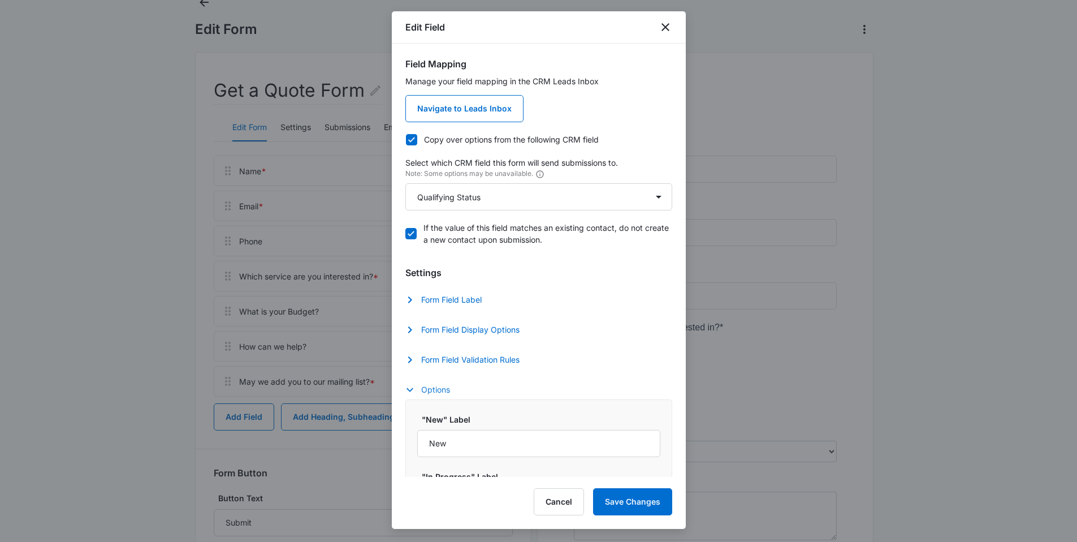
click at [422, 384] on button "Options" at bounding box center [433, 390] width 56 height 14
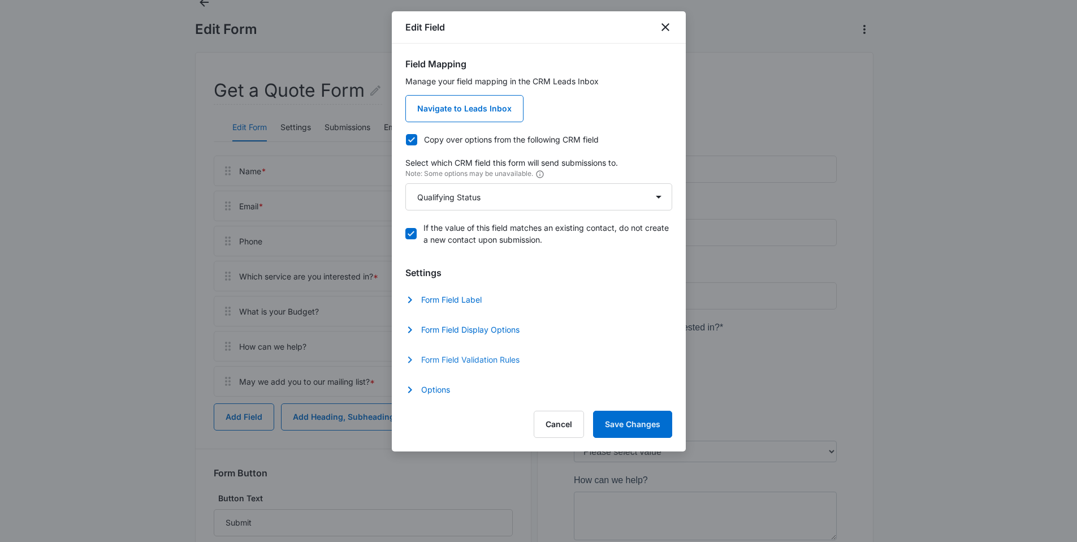
click at [436, 358] on button "Form Field Validation Rules" at bounding box center [467, 360] width 125 height 14
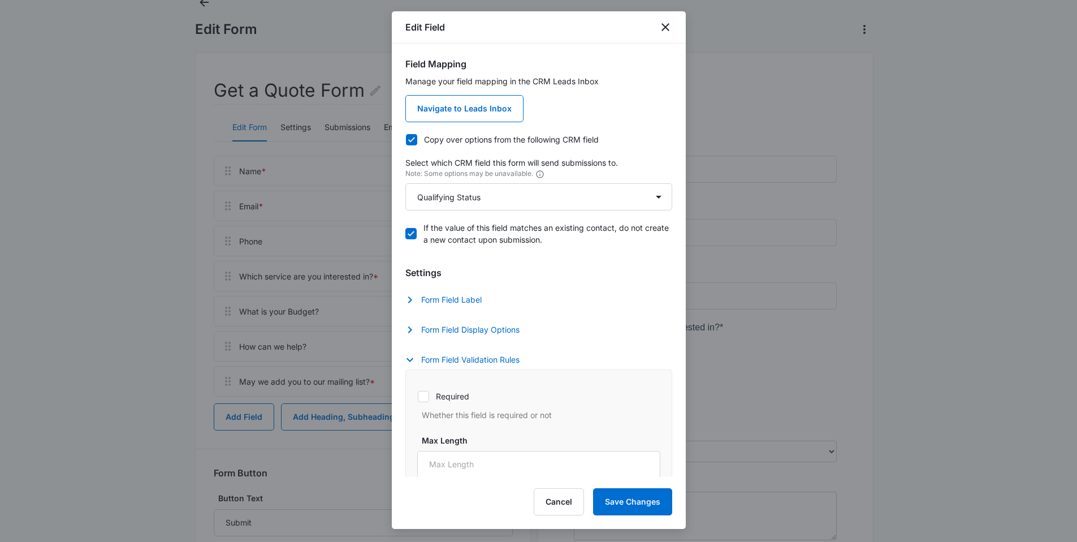
click at [425, 393] on icon at bounding box center [423, 396] width 10 height 10
click at [418, 396] on input "Required" at bounding box center [417, 396] width 1 height 1
checkbox input "true"
click at [641, 505] on button "Save Changes" at bounding box center [632, 501] width 79 height 27
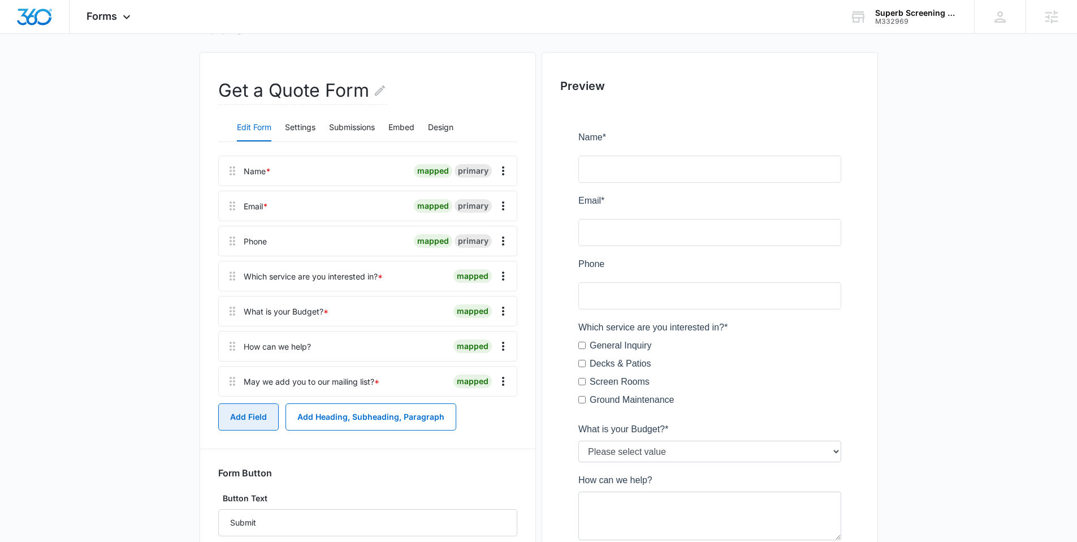
click at [250, 421] on button "Add Field" at bounding box center [248, 416] width 60 height 27
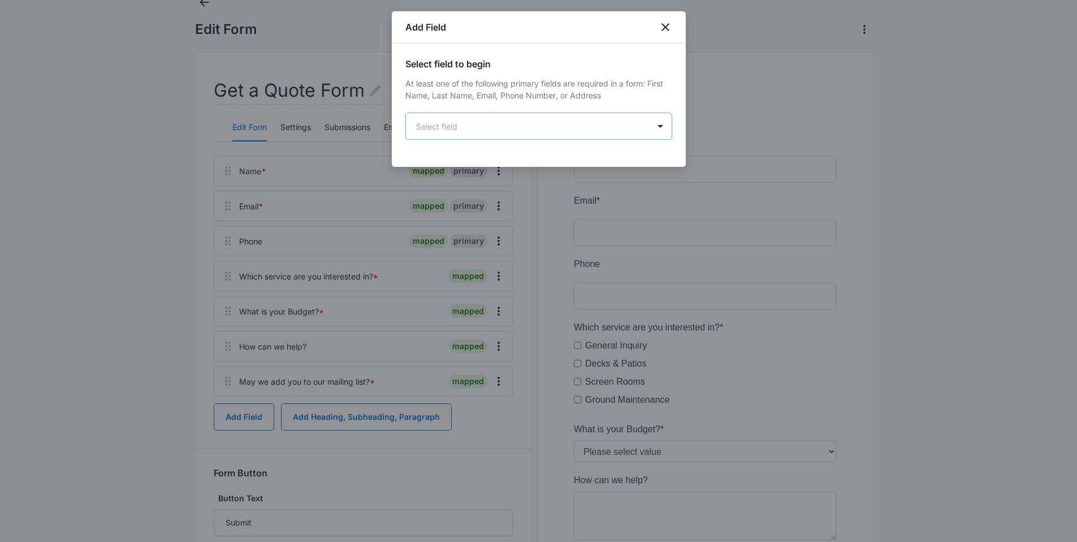
click at [518, 135] on body "Forms Apps Reputation Websites Forms CRM Email Social Payments POS Content Ads …" at bounding box center [538, 361] width 1077 height 877
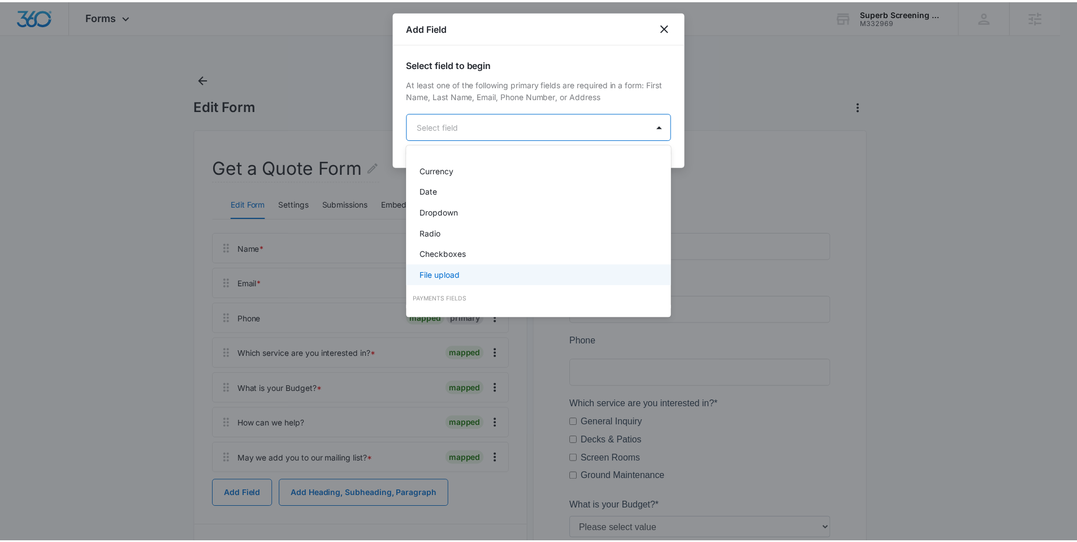
scroll to position [211, 0]
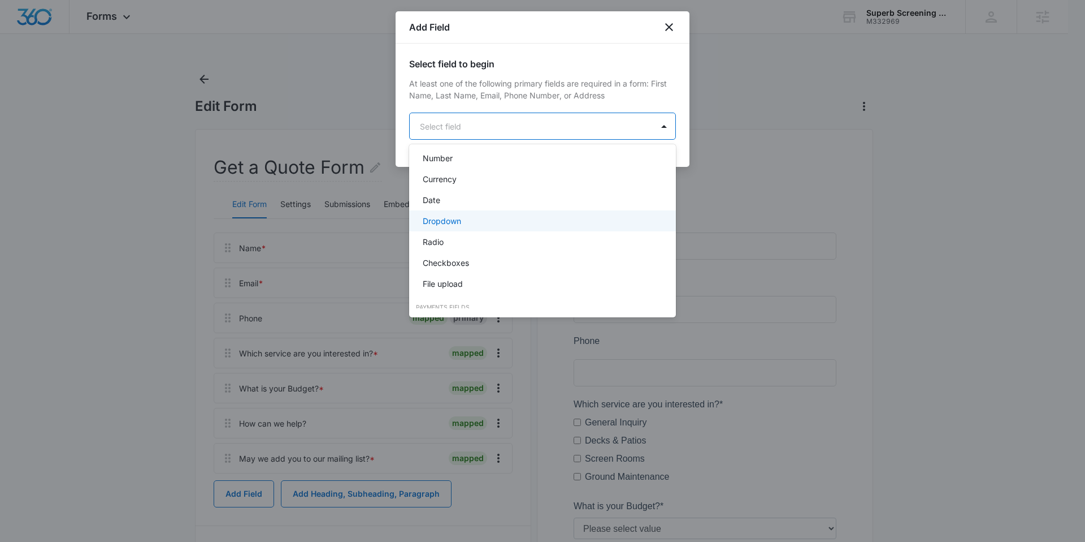
click at [483, 220] on div "Dropdown" at bounding box center [541, 221] width 237 height 12
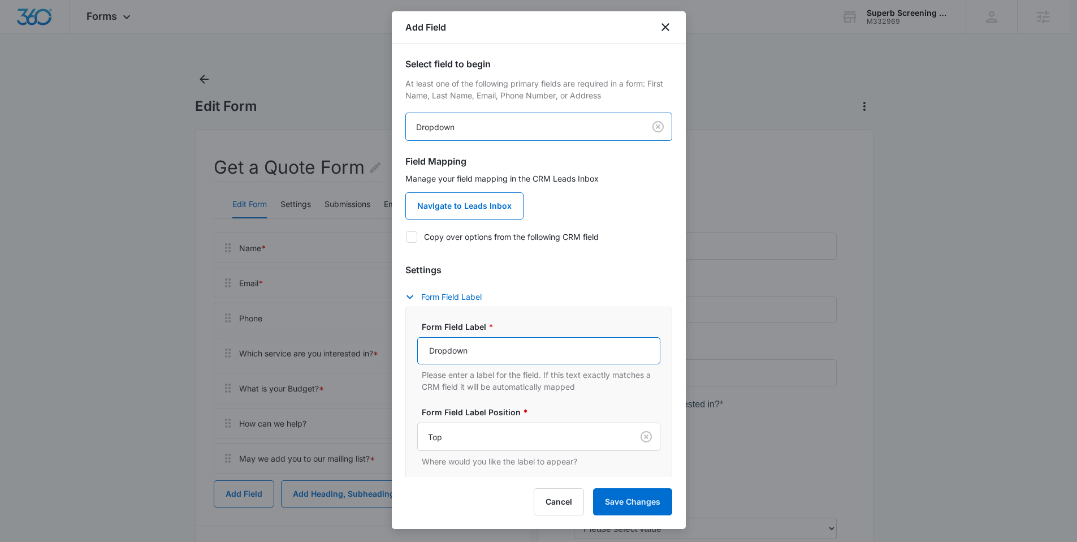
click at [482, 353] on input "Dropdown" at bounding box center [538, 350] width 243 height 27
type input "What is your t"
click at [559, 517] on div "Add Field Select field to begin At least one of the following primary fields ar…" at bounding box center [539, 269] width 294 height 517
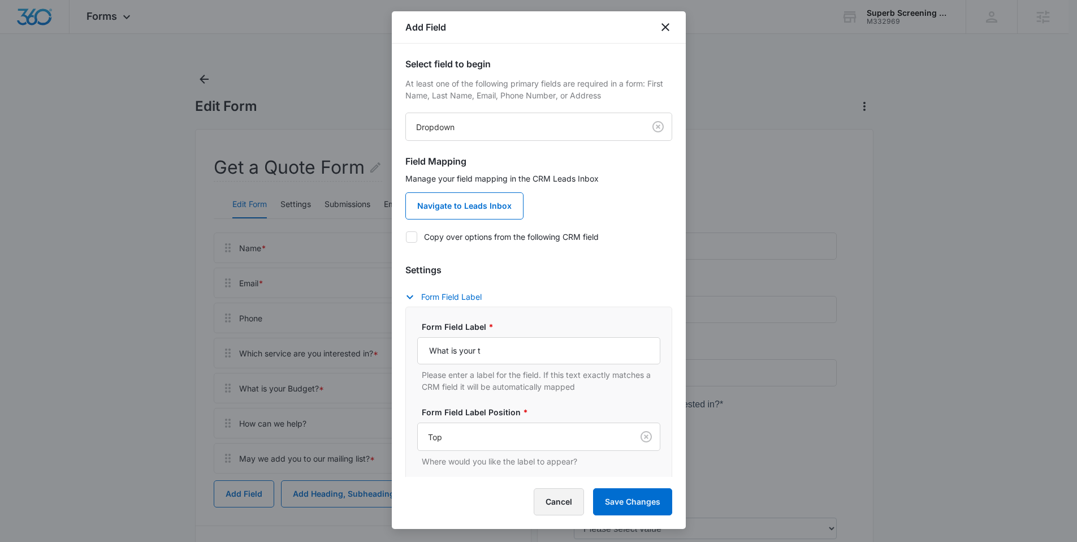
click at [564, 509] on button "Cancel" at bounding box center [559, 501] width 50 height 27
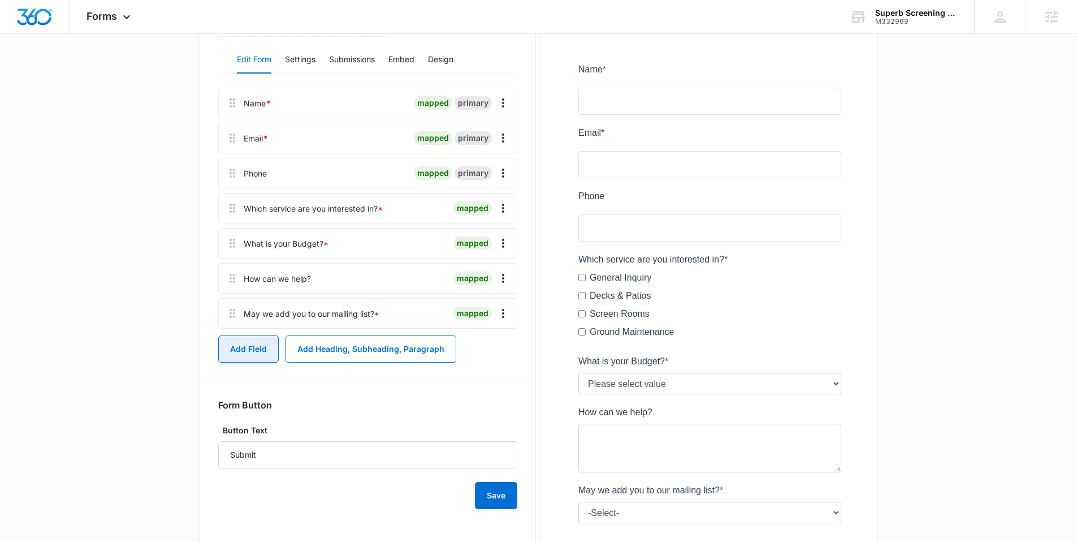
scroll to position [246, 0]
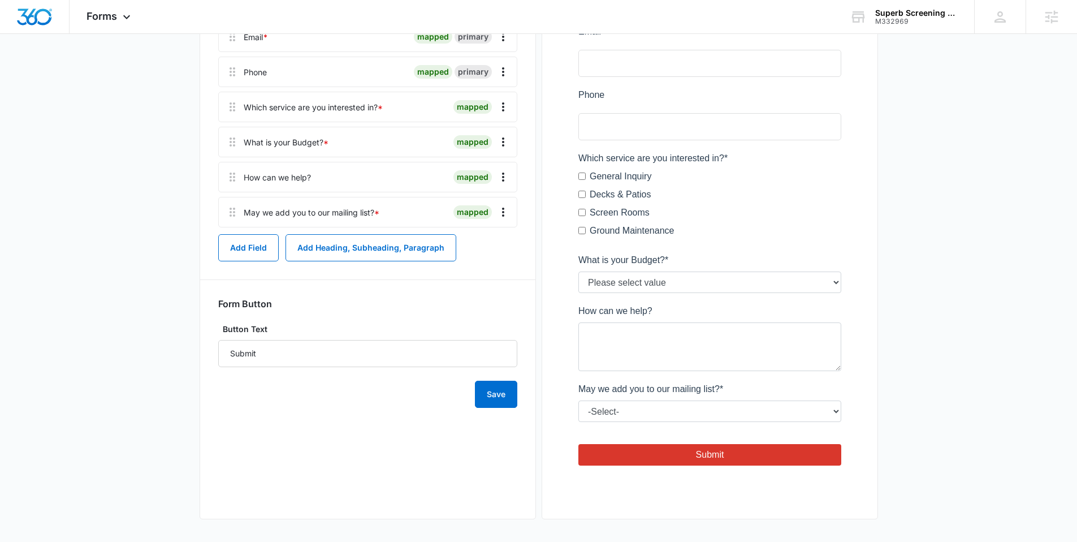
click at [648, 281] on div at bounding box center [709, 219] width 299 height 564
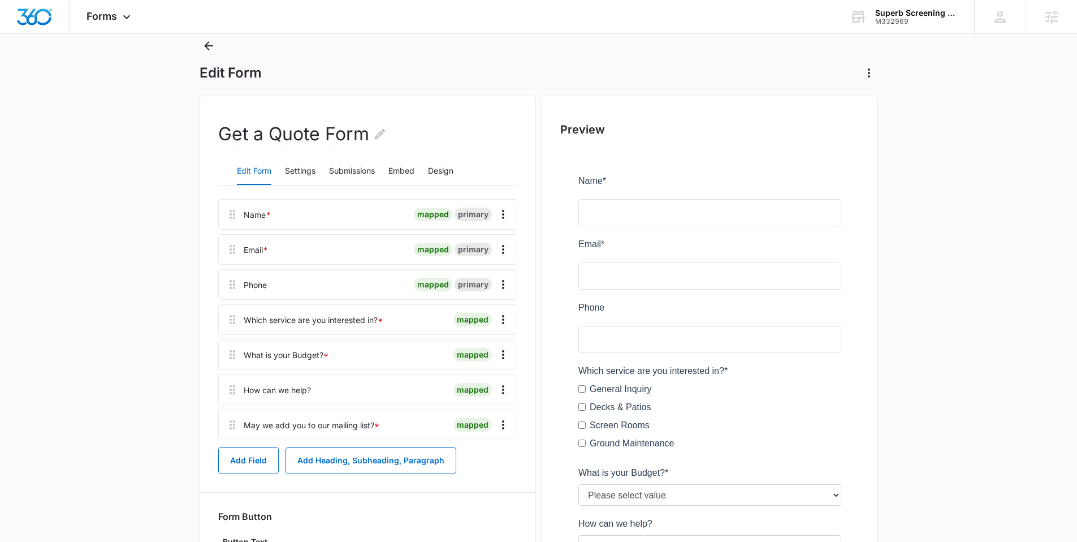
scroll to position [0, 0]
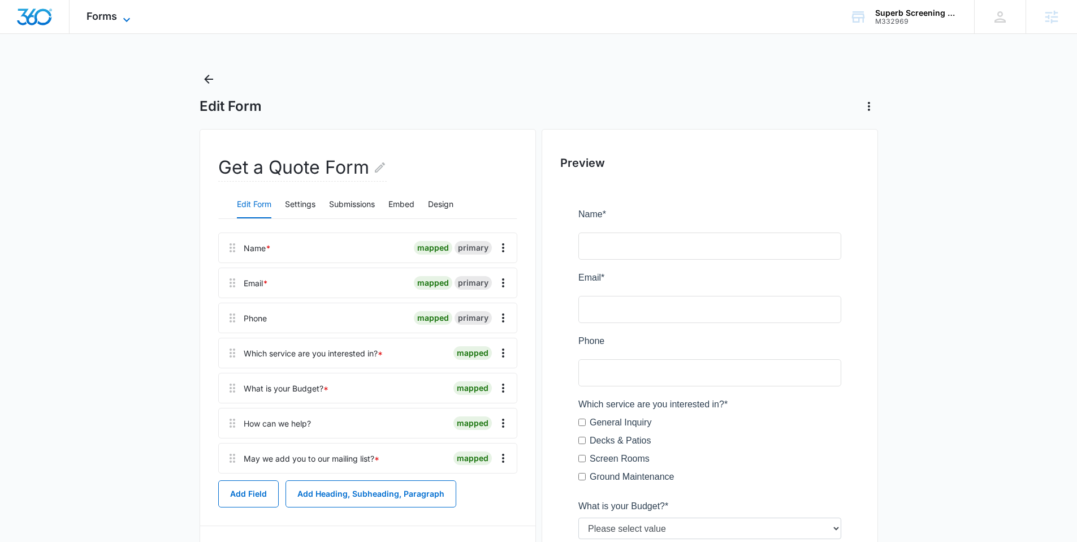
click at [127, 19] on icon at bounding box center [127, 20] width 14 height 14
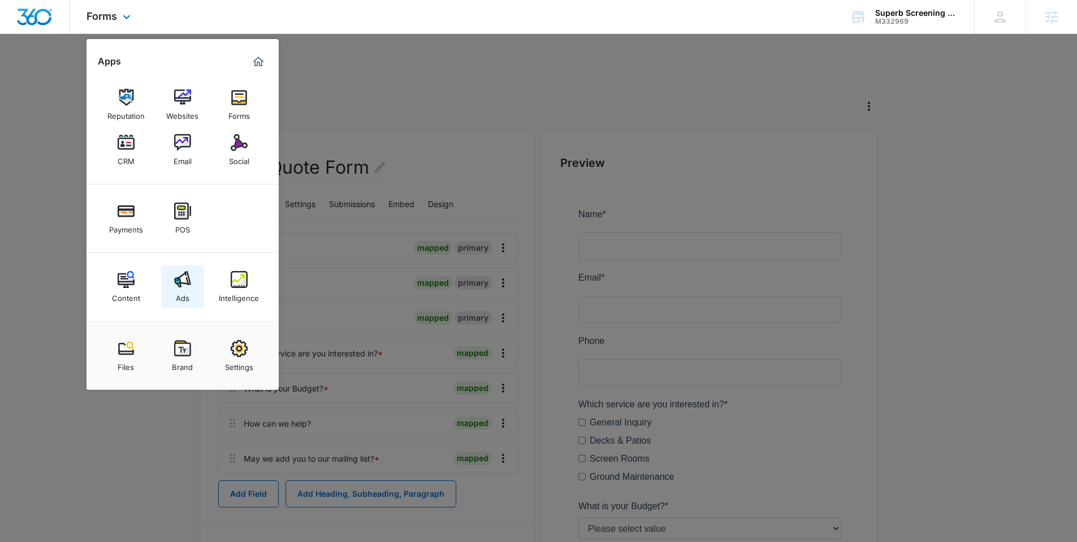
click at [172, 280] on link "Ads" at bounding box center [182, 286] width 43 height 43
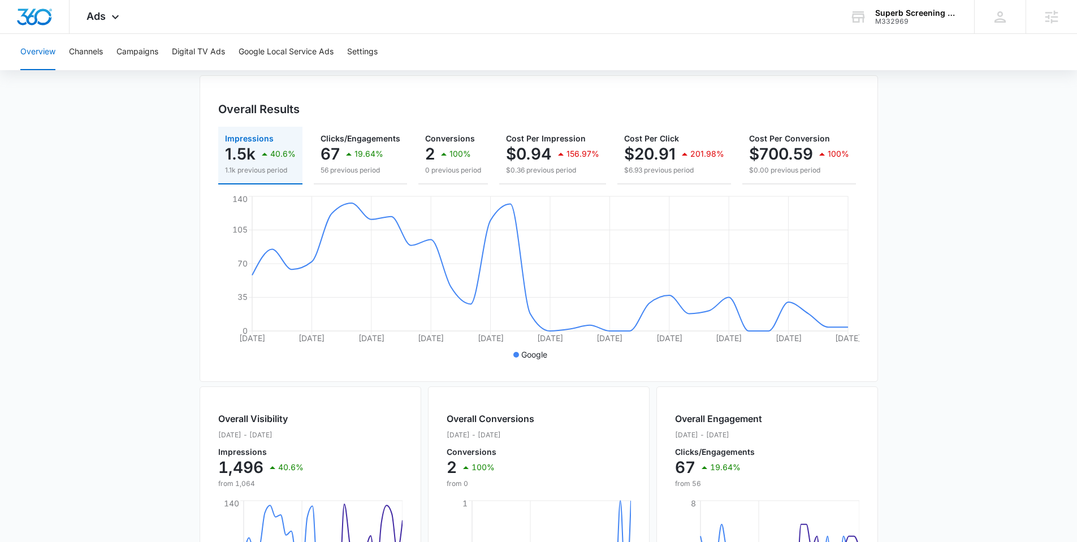
scroll to position [103, 0]
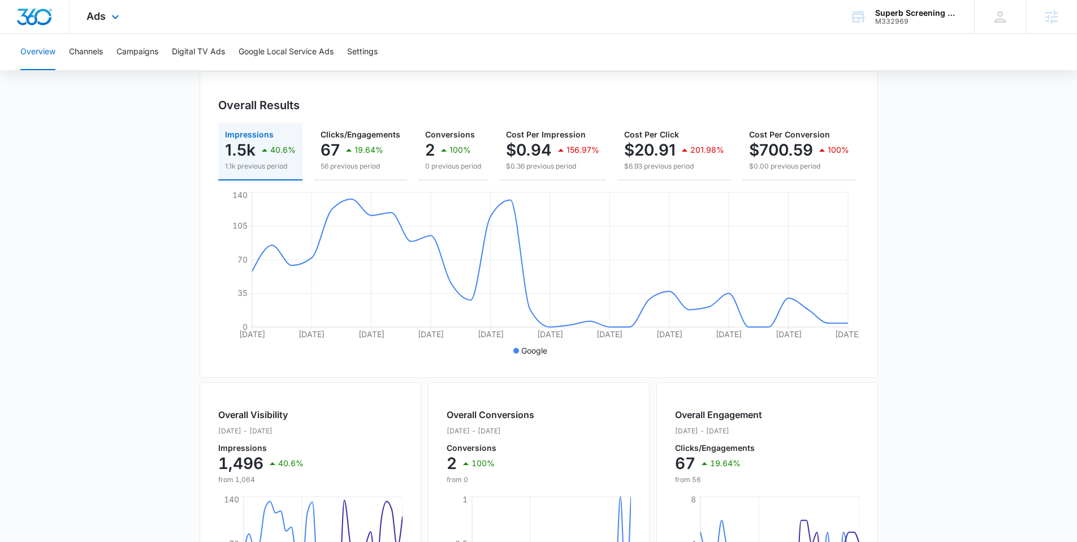
click at [106, 17] on div "Ads Apps Reputation Websites Forms CRM Email Social Payments POS Content Ads In…" at bounding box center [105, 16] width 70 height 33
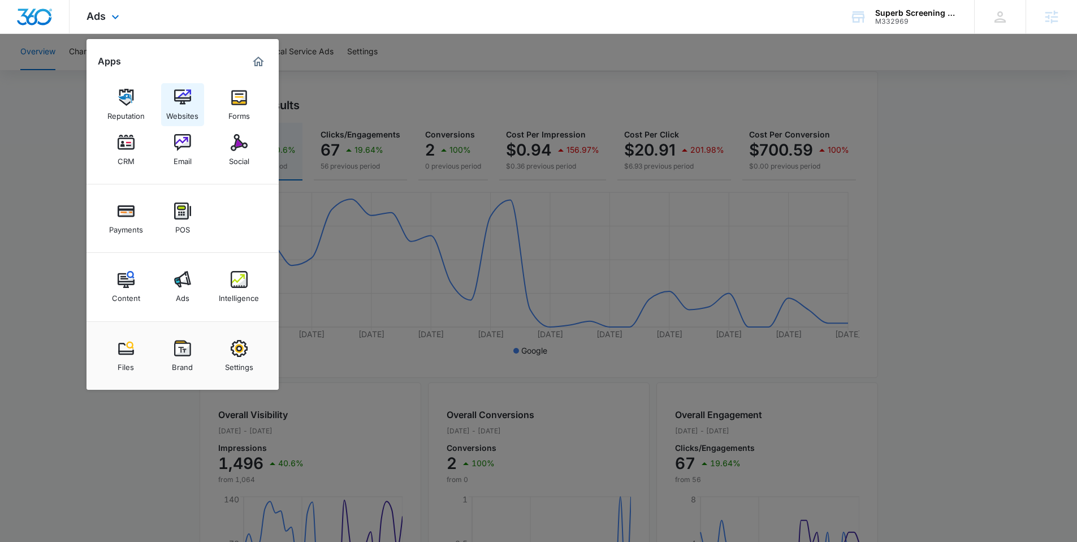
click at [174, 97] on img at bounding box center [182, 97] width 17 height 17
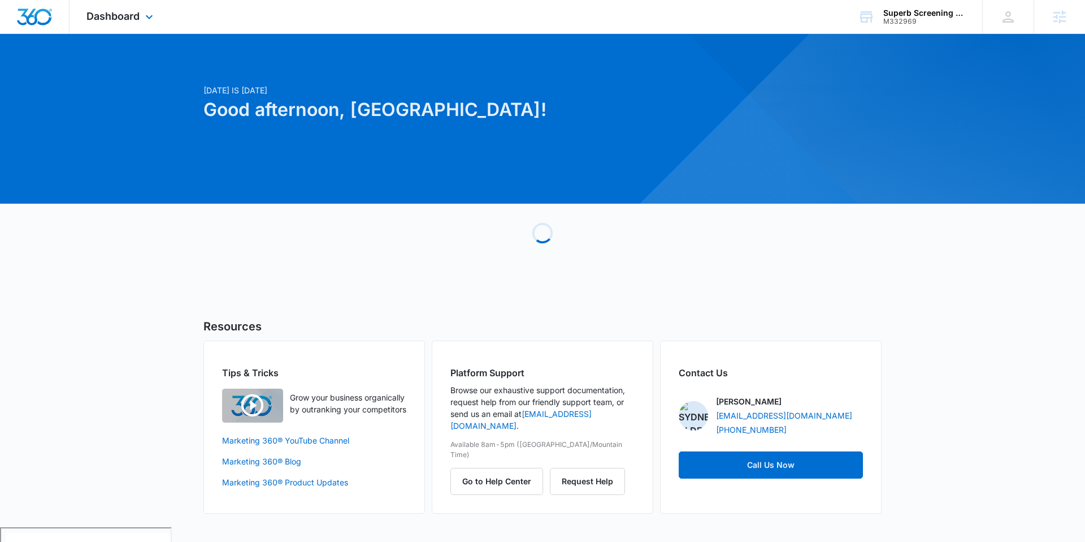
click at [142, 22] on div "Dashboard Apps Reputation Websites Forms CRM Email Social Payments POS Content …" at bounding box center [121, 16] width 103 height 33
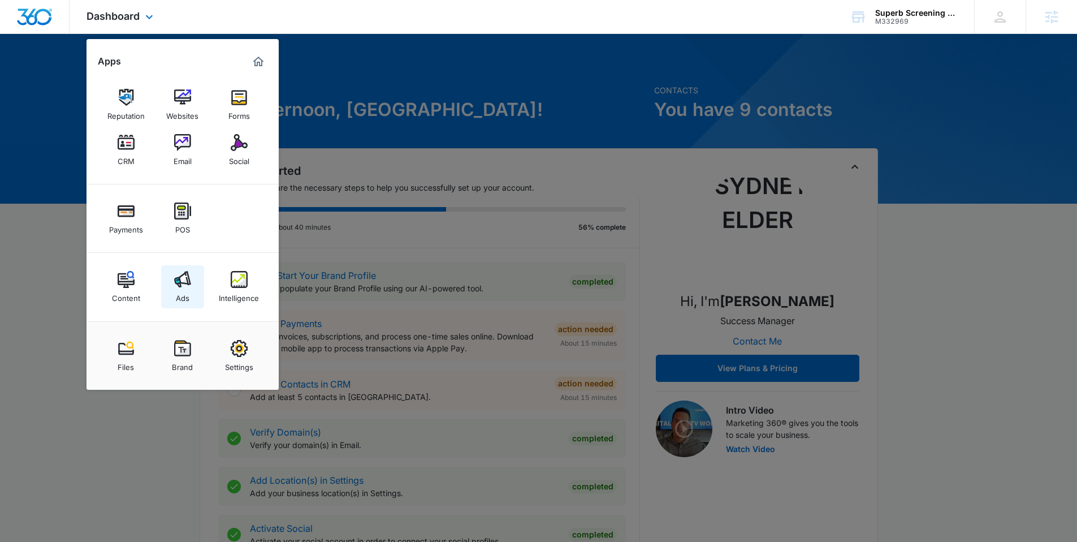
click at [177, 288] on div "Ads" at bounding box center [183, 295] width 14 height 15
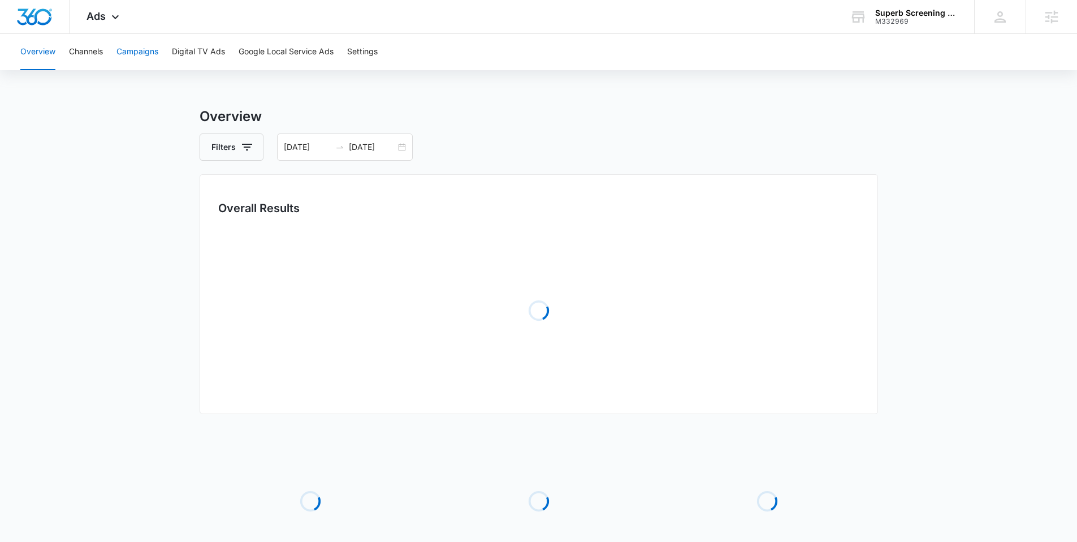
click at [121, 54] on button "Campaigns" at bounding box center [137, 52] width 42 height 36
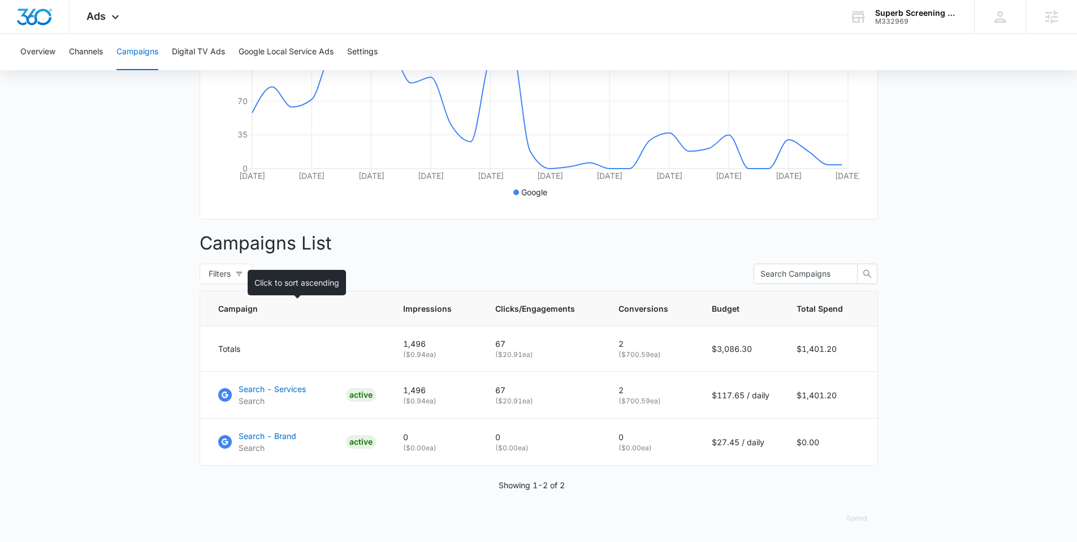
scroll to position [273, 0]
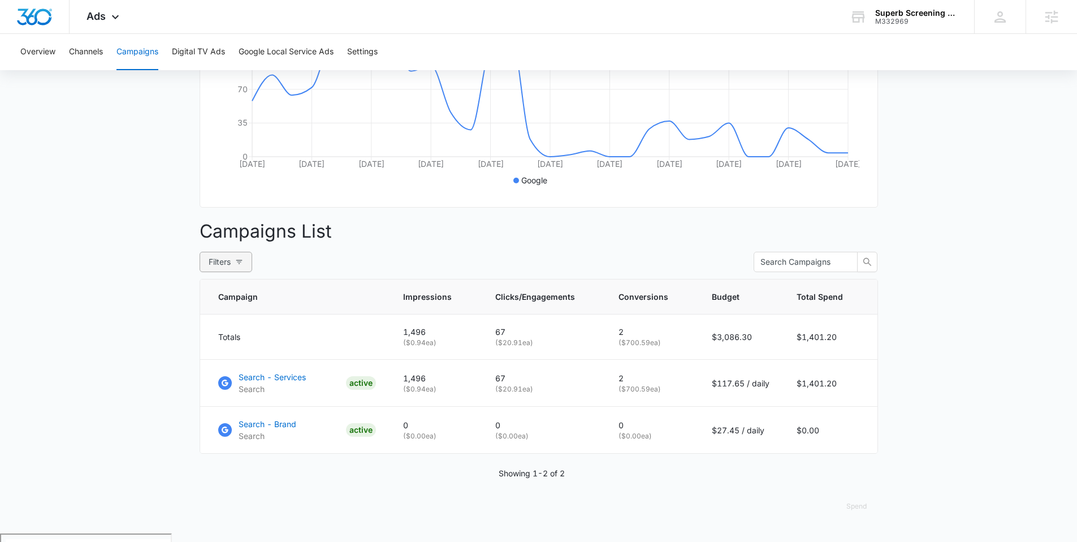
click at [245, 272] on button "Filters" at bounding box center [226, 262] width 53 height 20
click at [350, 272] on div "Filters Viewing : All Active Paused Clear All" at bounding box center [539, 262] width 678 height 20
click at [285, 383] on p "Search - Services" at bounding box center [272, 377] width 67 height 12
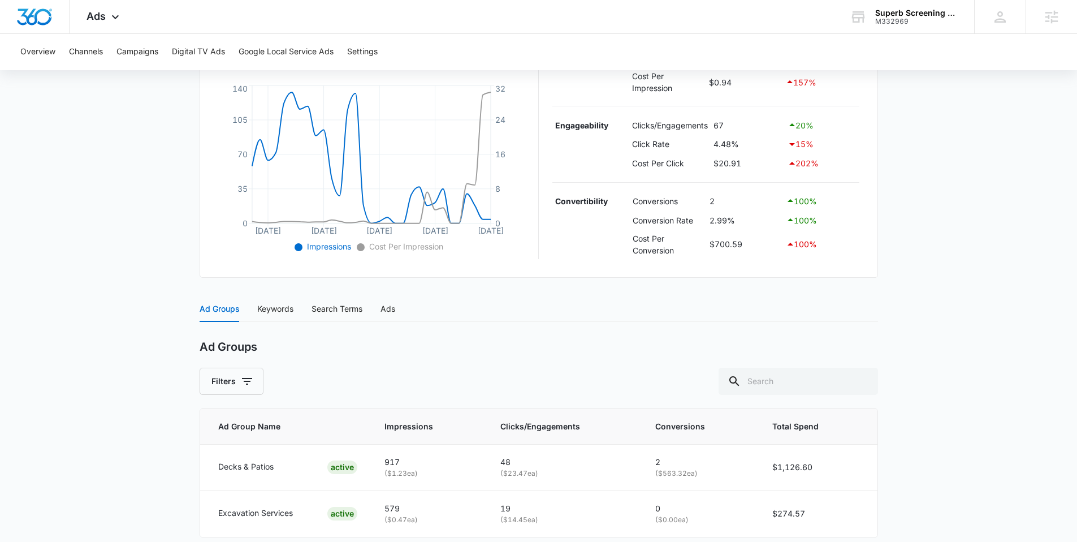
scroll to position [293, 0]
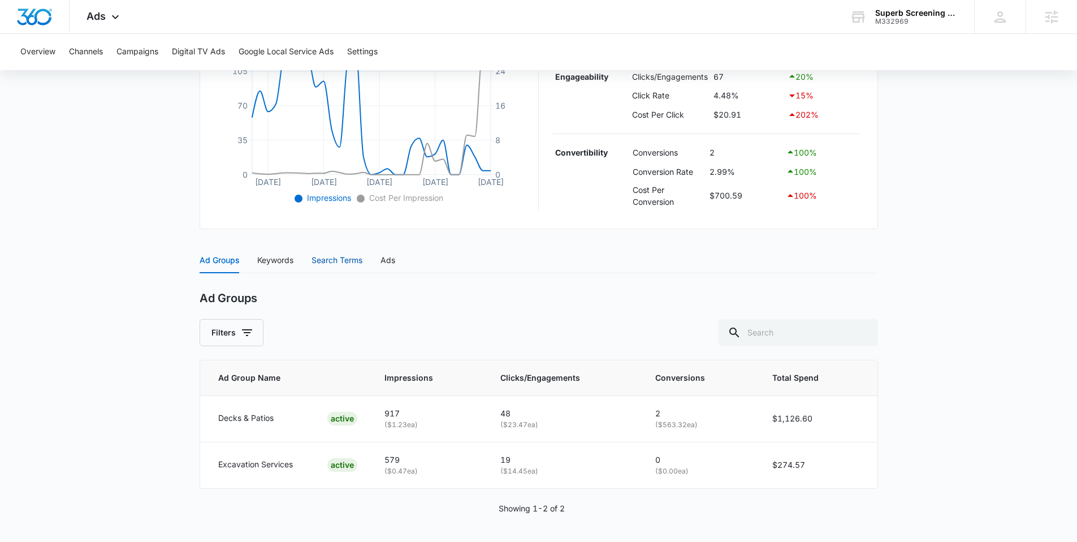
click at [319, 264] on div "Search Terms" at bounding box center [336, 260] width 51 height 12
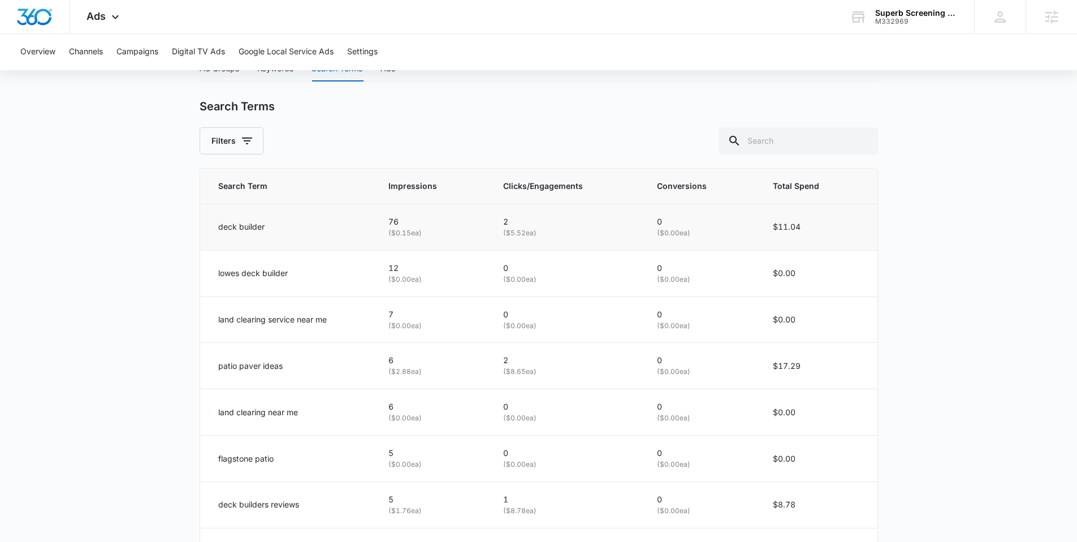
scroll to position [499, 0]
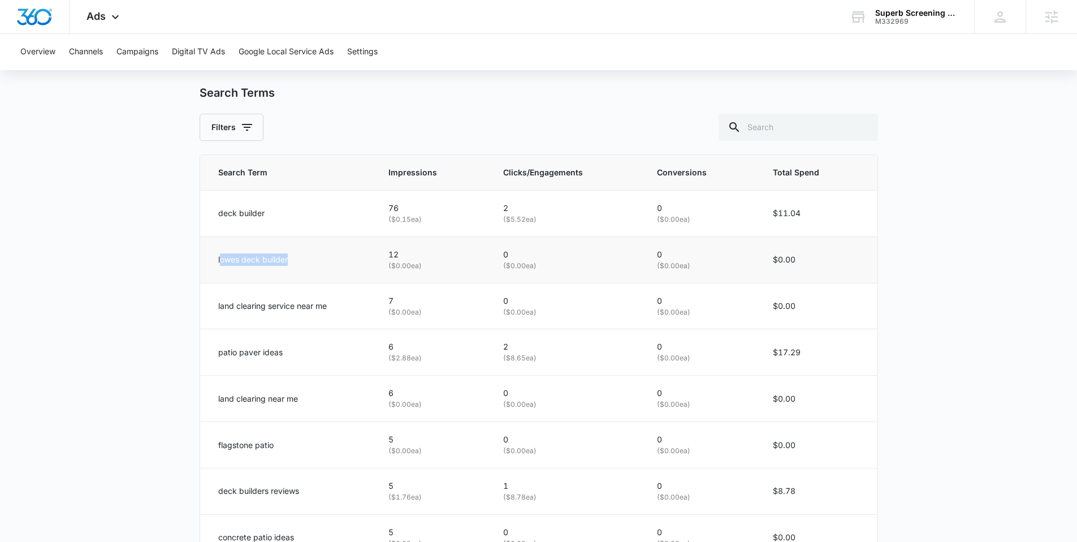
drag, startPoint x: 219, startPoint y: 259, endPoint x: 289, endPoint y: 269, distance: 70.7
click at [289, 269] on td "lowes deck builder" at bounding box center [287, 259] width 175 height 46
click at [263, 272] on td "lowes deck builder" at bounding box center [287, 259] width 175 height 46
drag, startPoint x: 210, startPoint y: 259, endPoint x: 305, endPoint y: 268, distance: 94.8
click at [305, 268] on td "lowes deck builder" at bounding box center [287, 259] width 175 height 46
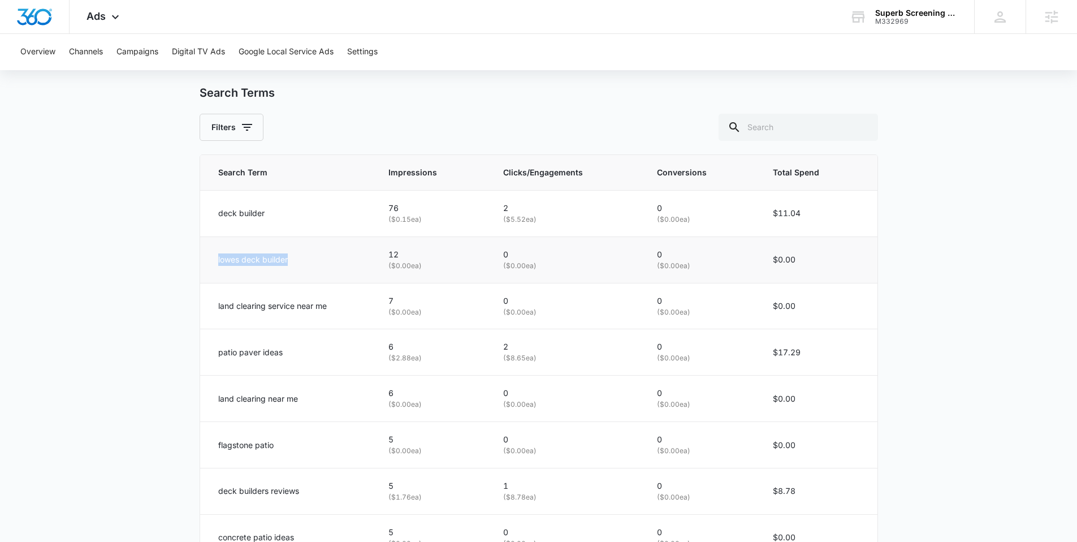
copy p "lowes deck builder"
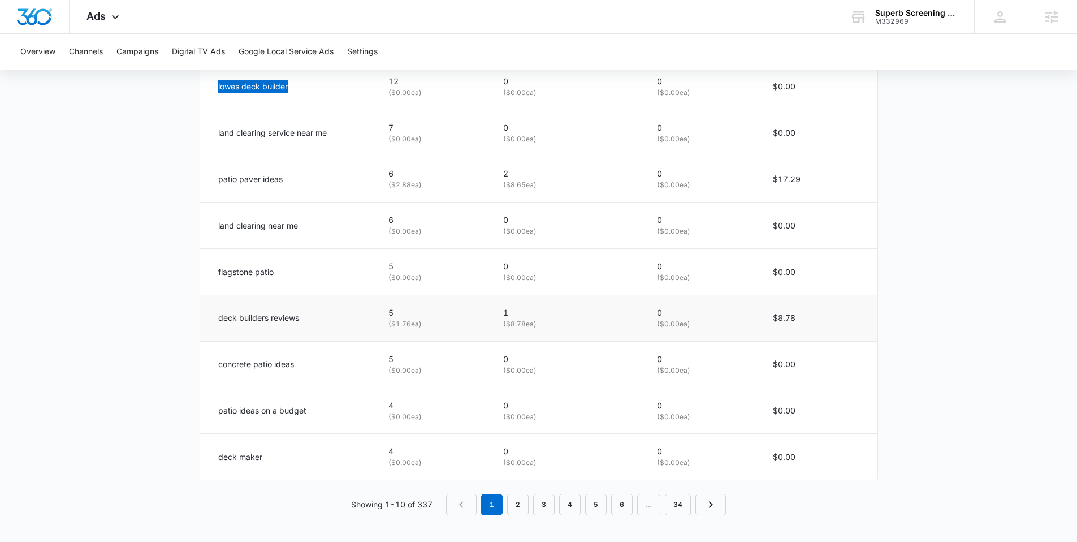
scroll to position [672, 0]
drag, startPoint x: 213, startPoint y: 409, endPoint x: 318, endPoint y: 412, distance: 104.6
click at [318, 412] on td "patio ideas on a budget" at bounding box center [287, 410] width 175 height 46
copy p "patio ideas on a budget"
drag, startPoint x: 218, startPoint y: 365, endPoint x: 314, endPoint y: 365, distance: 95.5
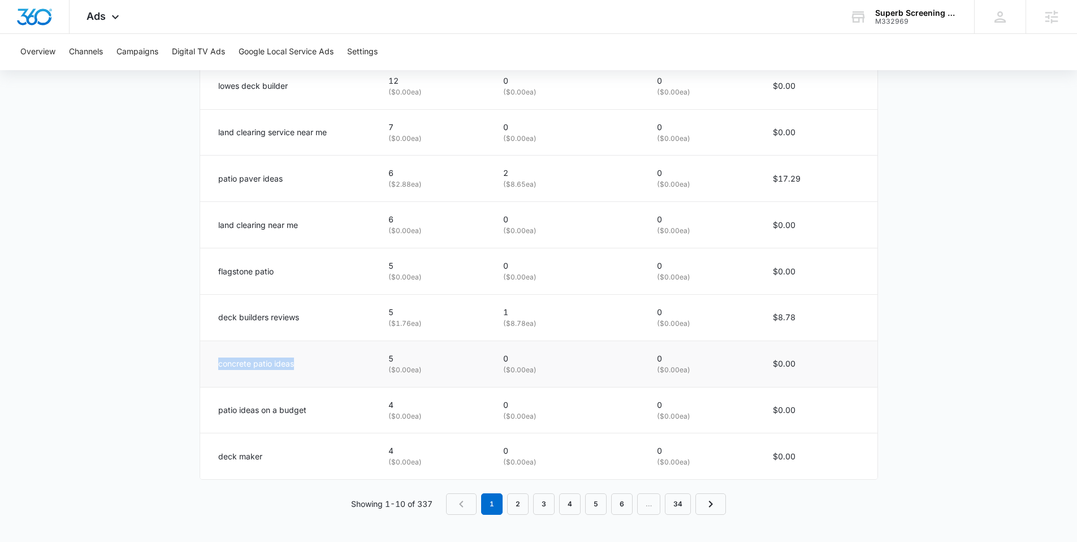
click at [314, 365] on div "concrete patio ideas" at bounding box center [289, 363] width 143 height 12
copy p "concrete patio ideas"
click at [520, 505] on link "2" at bounding box center [517, 503] width 21 height 21
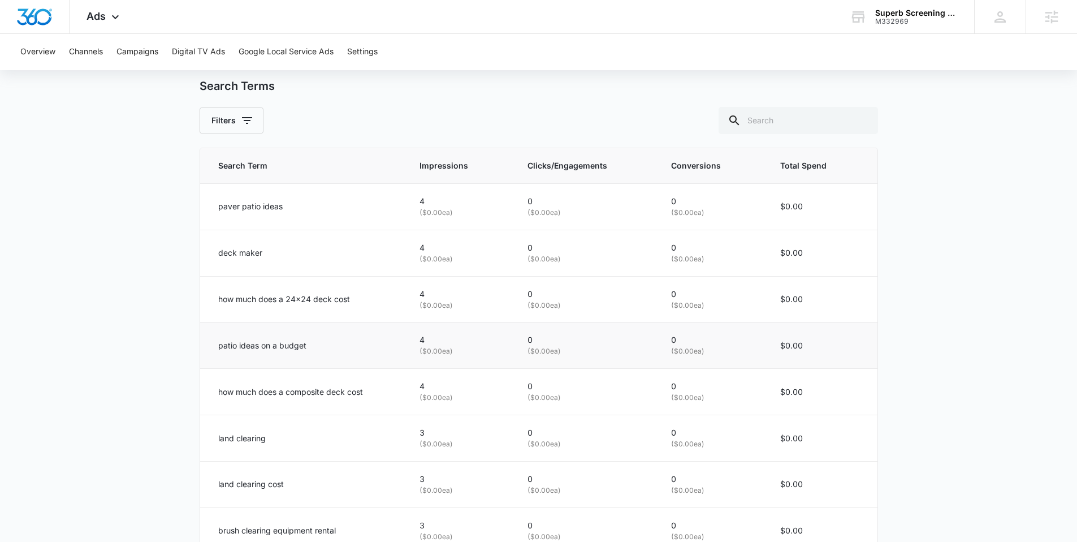
scroll to position [527, 0]
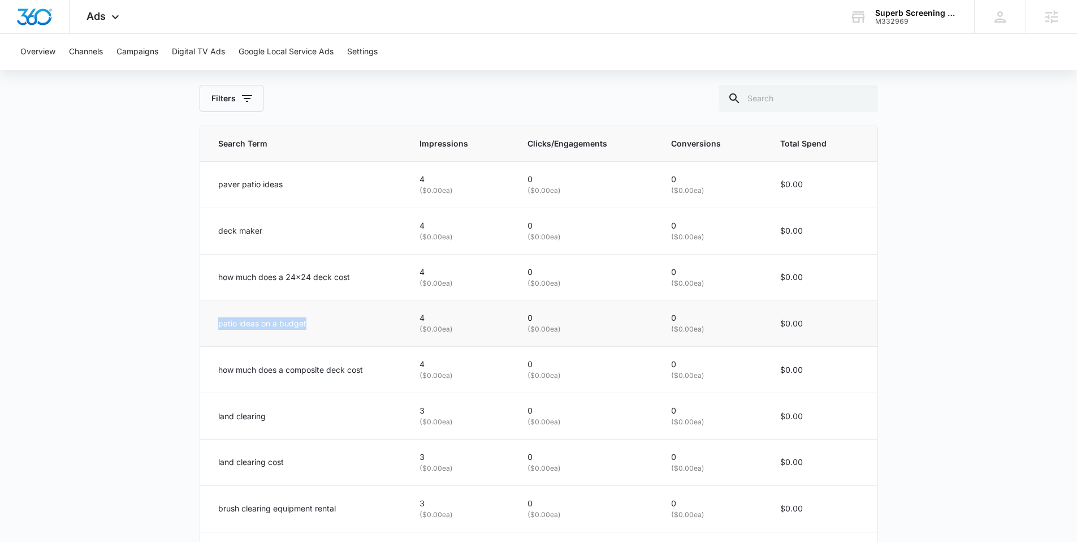
drag, startPoint x: 214, startPoint y: 323, endPoint x: 328, endPoint y: 327, distance: 114.3
click at [328, 327] on td "patio ideas on a budget" at bounding box center [303, 323] width 206 height 46
copy p "patio ideas on a budget"
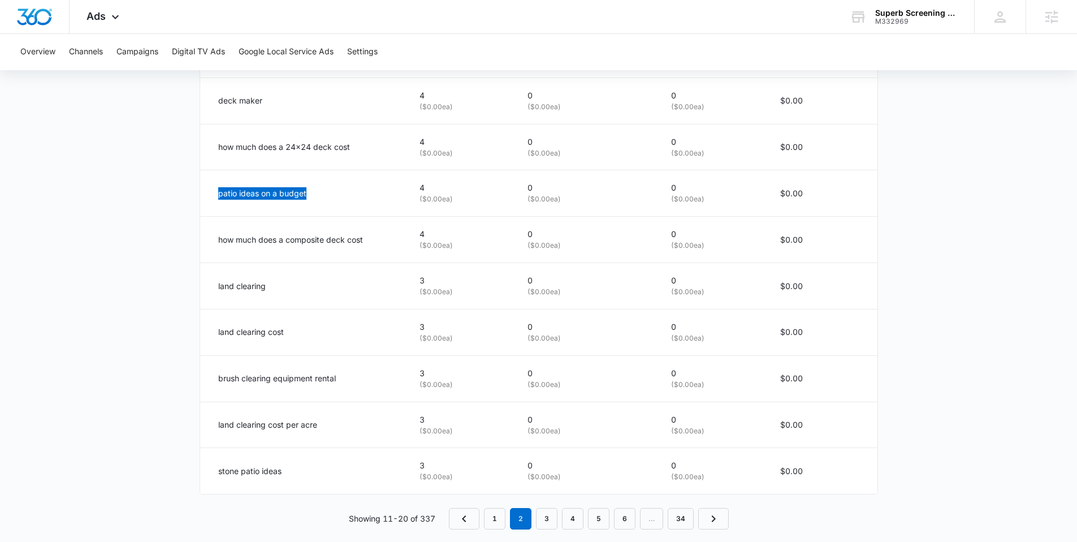
scroll to position [672, 0]
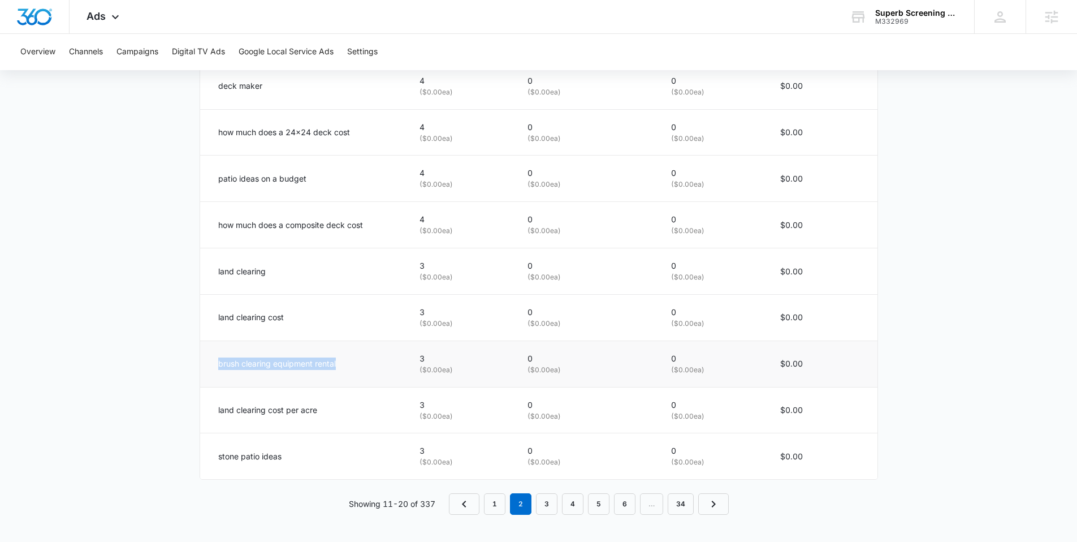
drag, startPoint x: 218, startPoint y: 365, endPoint x: 370, endPoint y: 371, distance: 152.2
click at [370, 371] on td "brush clearing equipment rental" at bounding box center [303, 363] width 206 height 46
copy p "brush clearing equipment rental"
click at [547, 504] on link "3" at bounding box center [546, 503] width 21 height 21
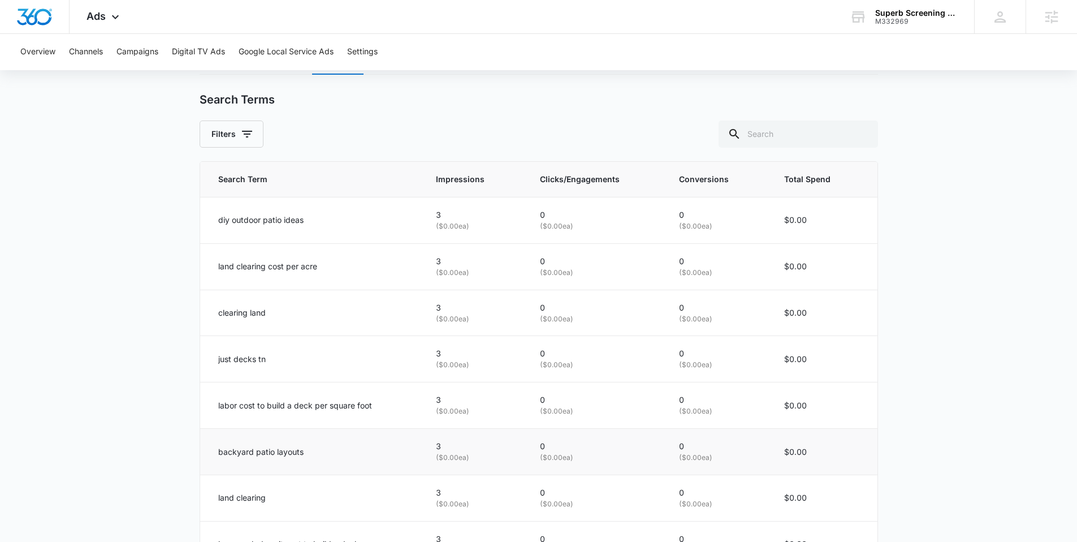
scroll to position [492, 0]
drag, startPoint x: 217, startPoint y: 220, endPoint x: 323, endPoint y: 223, distance: 106.3
click at [323, 223] on td "diy outdoor patio ideas" at bounding box center [311, 219] width 223 height 46
copy p "diy outdoor patio ideas"
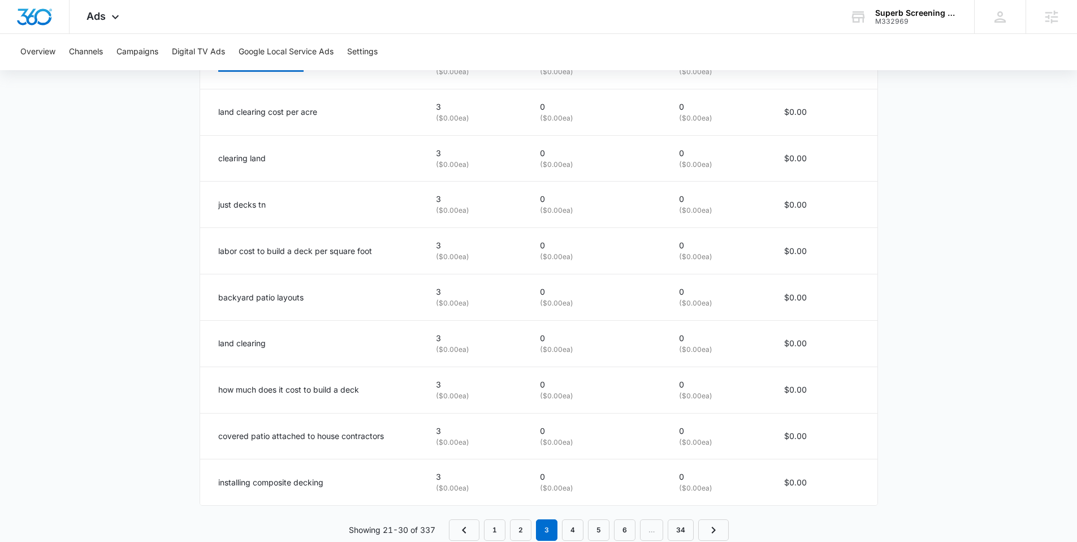
scroll to position [672, 0]
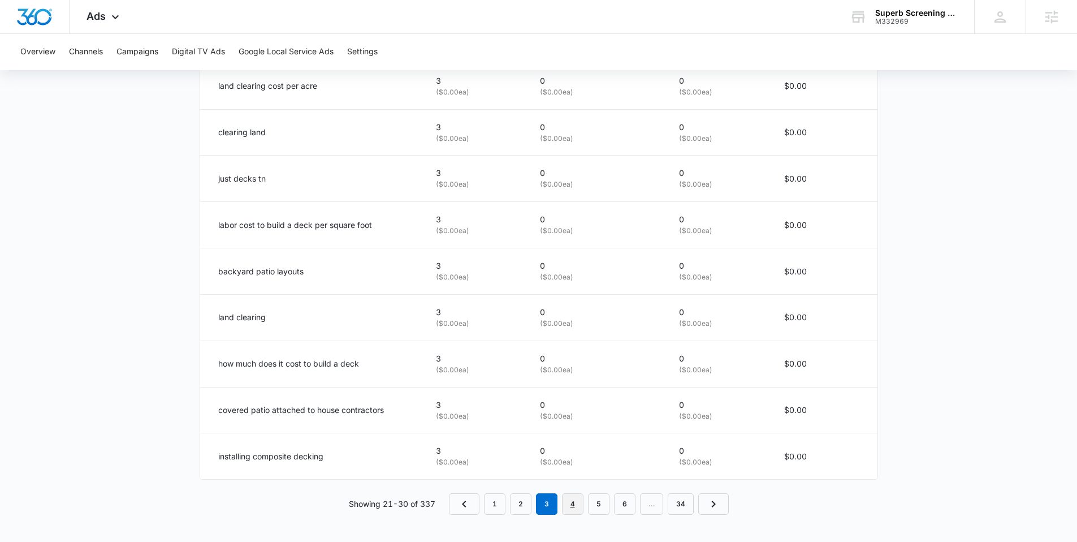
click at [576, 507] on link "4" at bounding box center [572, 503] width 21 height 21
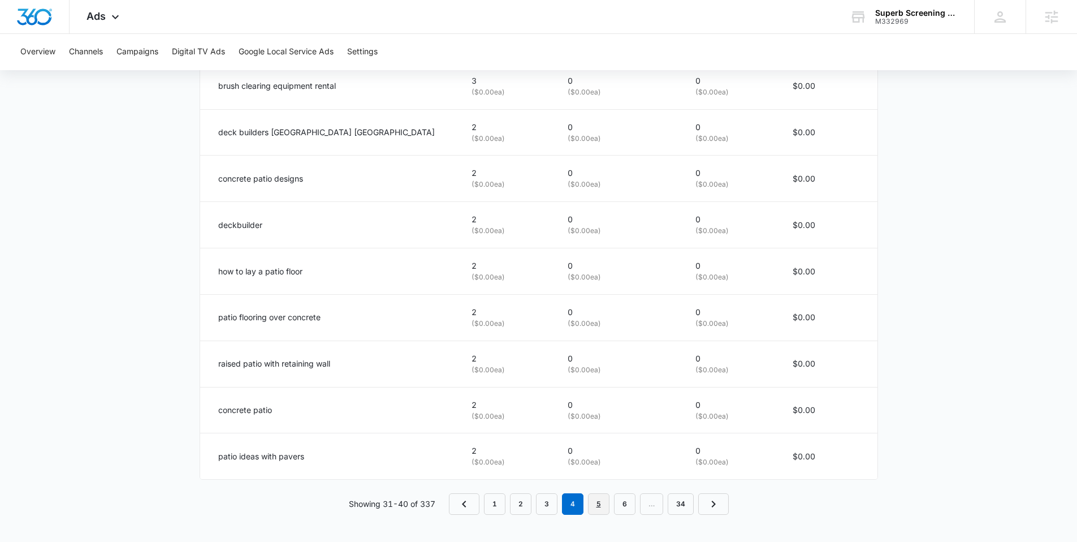
click at [604, 507] on link "5" at bounding box center [598, 503] width 21 height 21
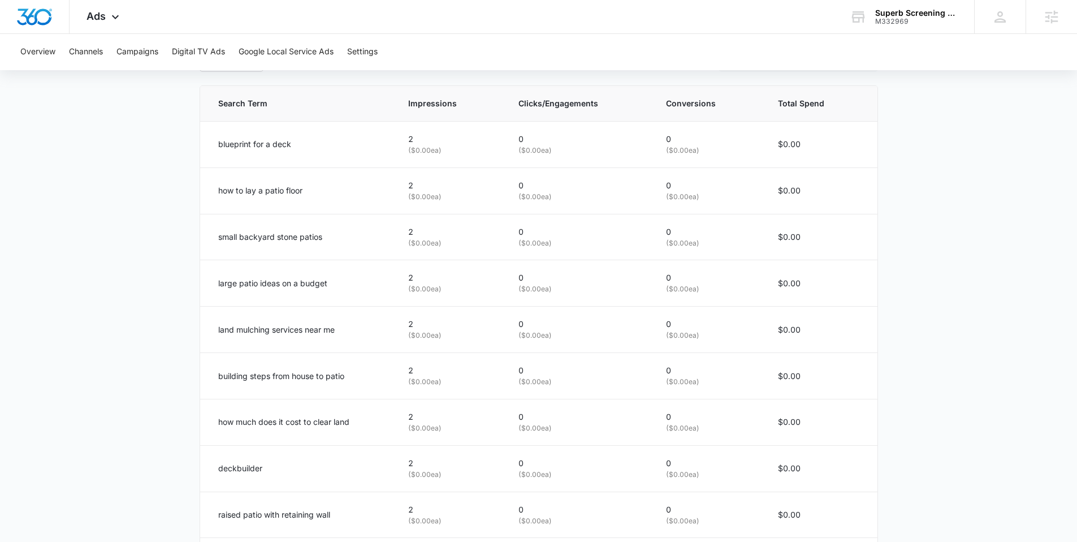
scroll to position [566, 0]
drag, startPoint x: 214, startPoint y: 192, endPoint x: 330, endPoint y: 201, distance: 116.3
click at [330, 201] on td "how to lay a patio floor" at bounding box center [297, 191] width 195 height 46
copy p "how to lay a patio floor"
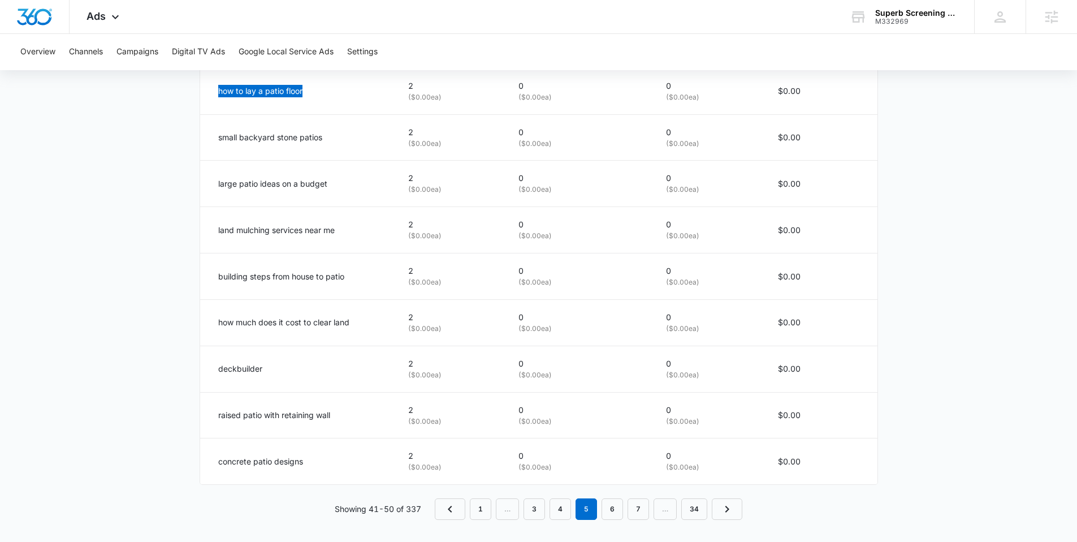
scroll to position [672, 0]
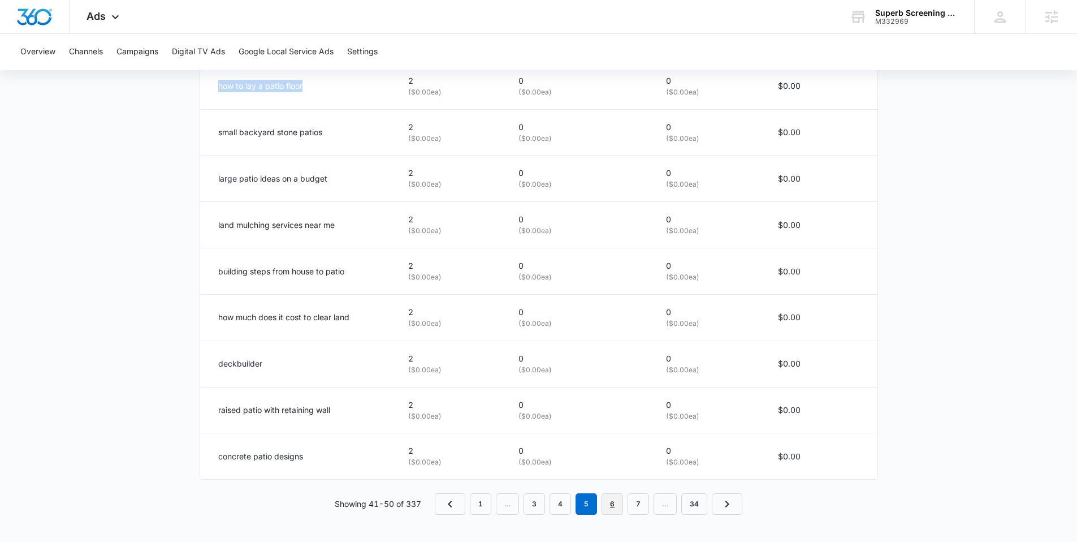
click at [618, 505] on link "6" at bounding box center [611, 503] width 21 height 21
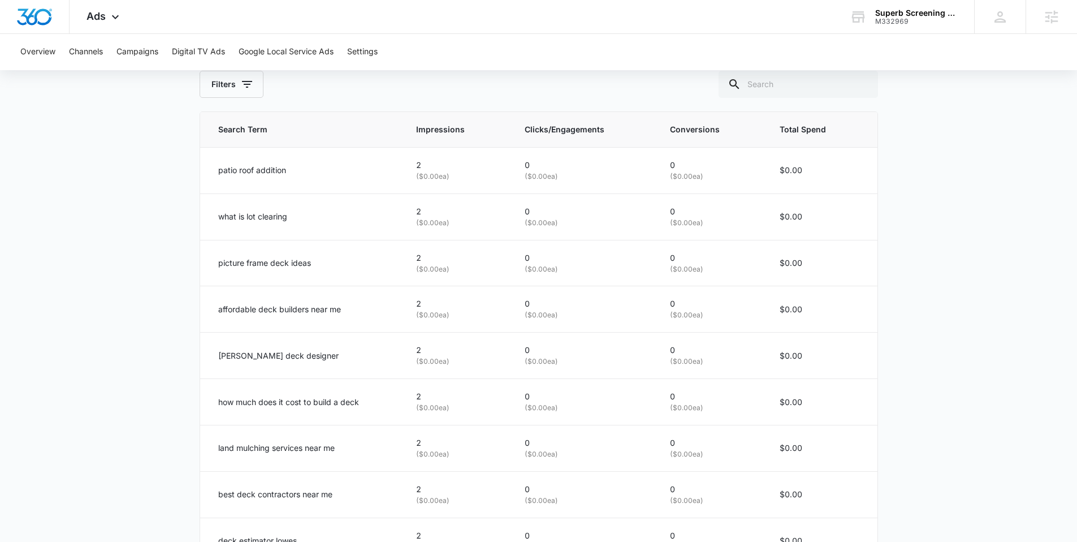
scroll to position [538, 0]
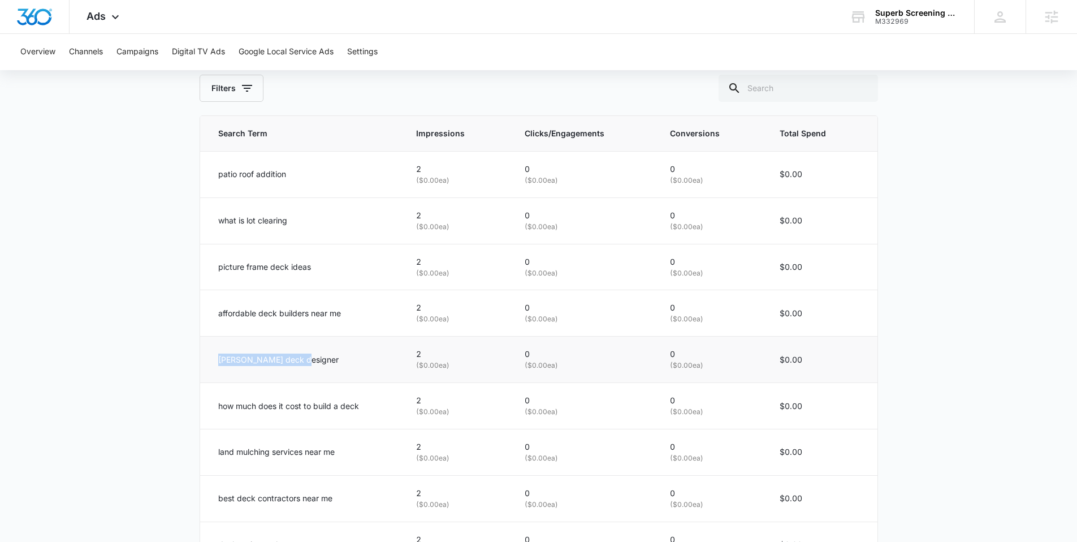
drag, startPoint x: 217, startPoint y: 360, endPoint x: 328, endPoint y: 363, distance: 110.8
click at [328, 363] on td "lowe's deck designer" at bounding box center [301, 359] width 203 height 46
copy p "lowe's deck designer"
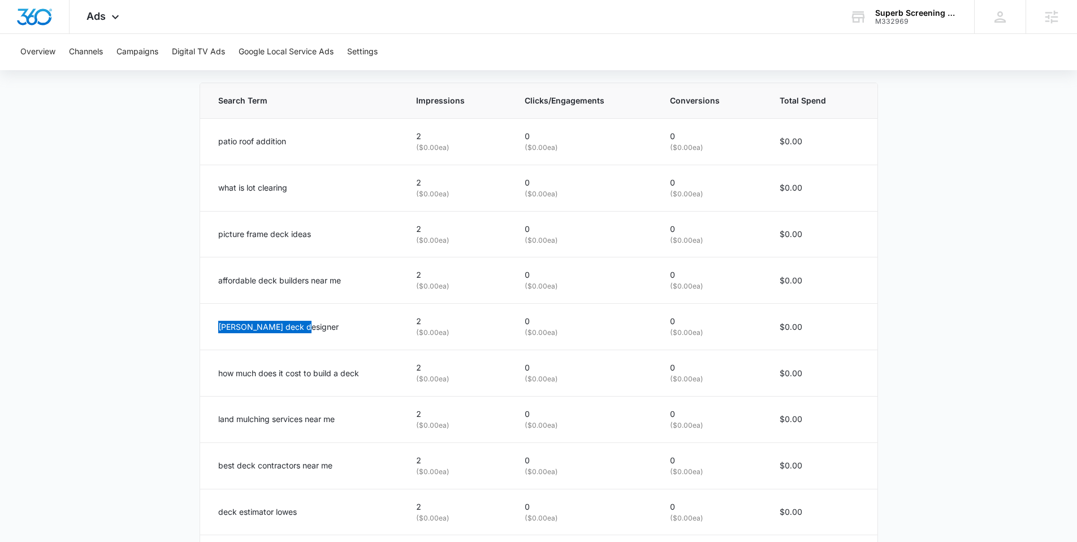
scroll to position [672, 0]
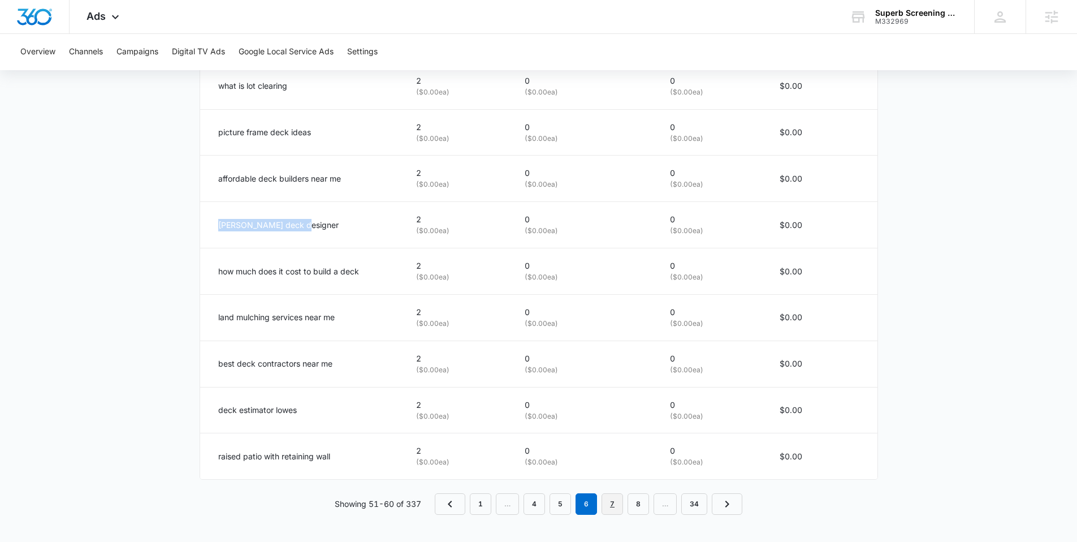
click at [612, 504] on link "7" at bounding box center [611, 503] width 21 height 21
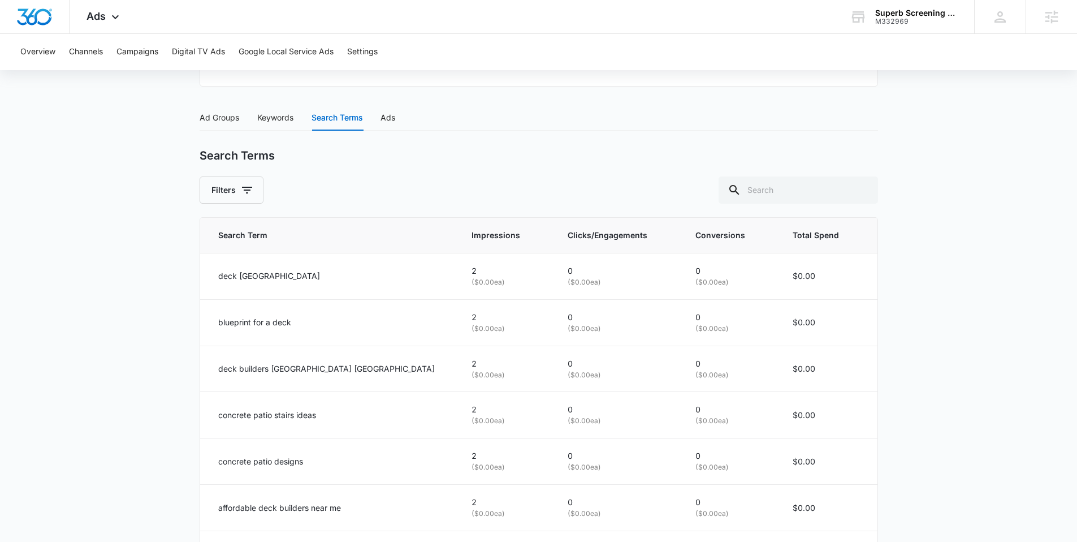
scroll to position [435, 0]
